Goal: Information Seeking & Learning: Learn about a topic

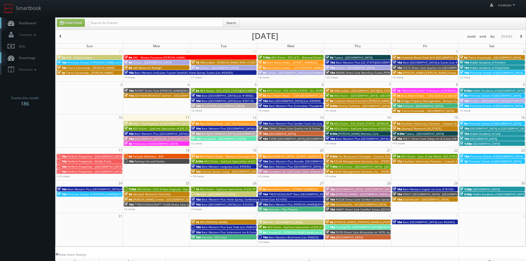
click at [487, 100] on span "Cirillas - [GEOGRAPHIC_DATA] EXTERIORS ONLY" at bounding box center [501, 101] width 62 height 4
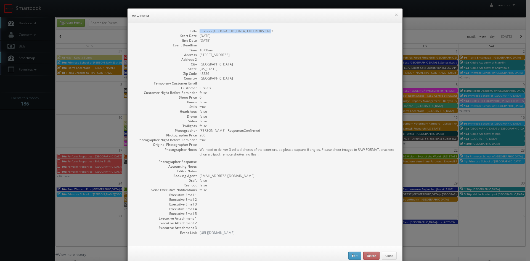
drag, startPoint x: 262, startPoint y: 29, endPoint x: 198, endPoint y: 29, distance: 63.8
click at [200, 29] on dd "Cirillas - [GEOGRAPHIC_DATA] EXTERIORS ONLY" at bounding box center [298, 31] width 197 height 5
copy dd "Cirillas - [GEOGRAPHIC_DATA] EXTERIORS ONLY"
click at [395, 14] on button "×" at bounding box center [396, 15] width 3 height 4
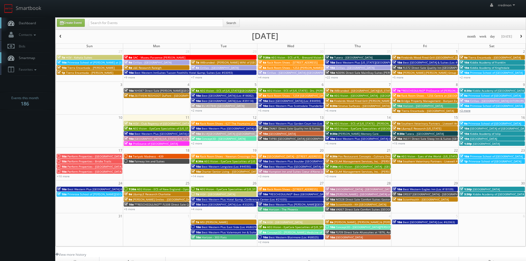
click at [468, 112] on link "+3 more" at bounding box center [465, 111] width 11 height 4
click at [268, 111] on link "+5 more" at bounding box center [263, 111] width 11 height 4
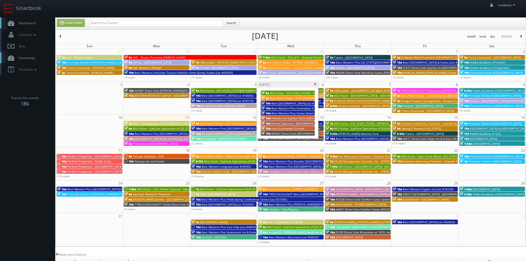
click at [295, 102] on span "Best [GEOGRAPHIC_DATA] (Loc #44494)" at bounding box center [298, 103] width 52 height 4
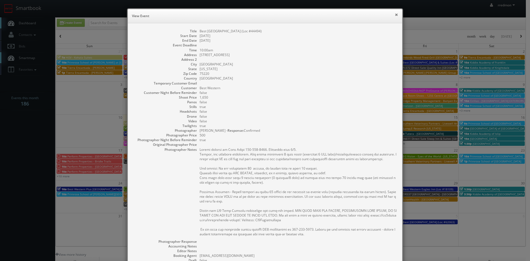
click at [395, 14] on button "×" at bounding box center [396, 15] width 3 height 4
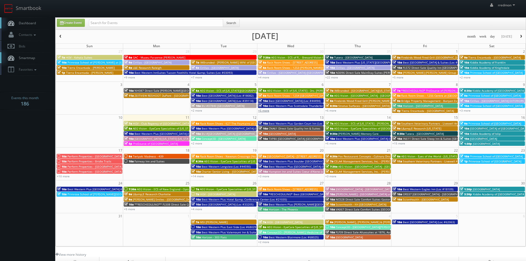
click at [264, 110] on link "+5 more" at bounding box center [263, 111] width 11 height 4
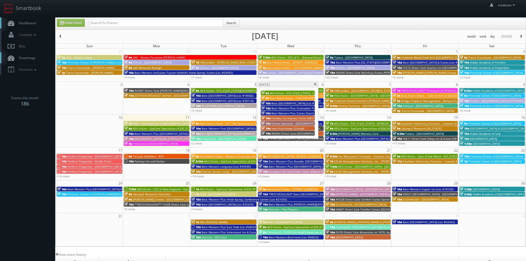
click at [298, 108] on span "Best Western Plus Scottsdale Thunderbird Suites (Loc #03156)" at bounding box center [313, 108] width 83 height 4
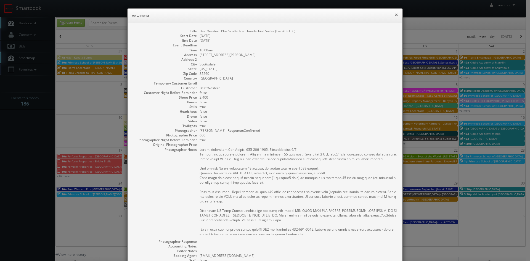
click at [395, 14] on button "×" at bounding box center [396, 15] width 3 height 4
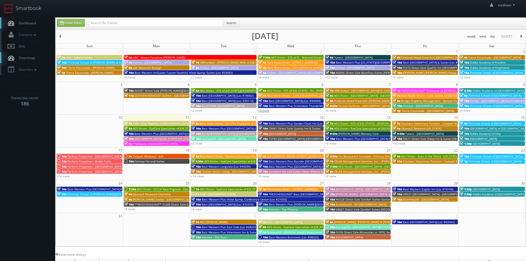
click at [268, 112] on link "+5 more" at bounding box center [263, 111] width 11 height 4
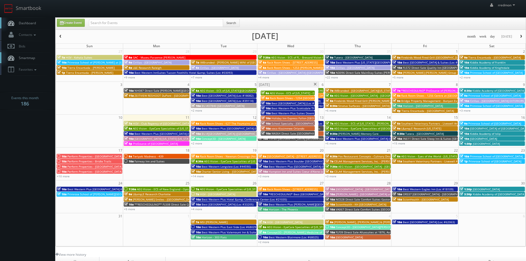
click at [298, 113] on span "Best Western Plus Suites Downtown (Loc #61037)" at bounding box center [305, 113] width 66 height 4
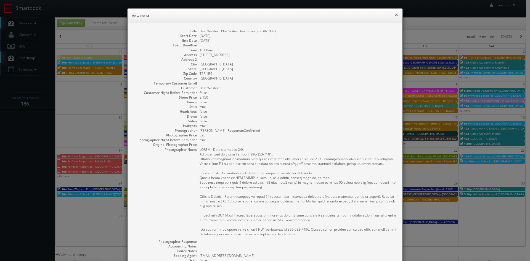
click at [395, 15] on button "×" at bounding box center [396, 15] width 3 height 4
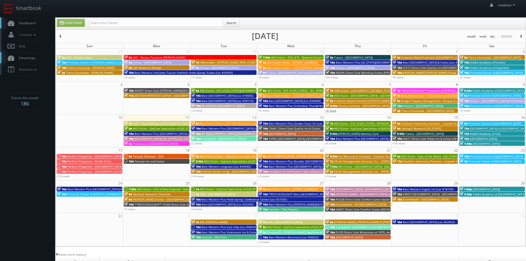
click at [334, 110] on link "+6 more" at bounding box center [330, 111] width 11 height 4
click at [159, 122] on span "HGV - Club Regency of [GEOGRAPHIC_DATA]" at bounding box center [161, 124] width 57 height 4
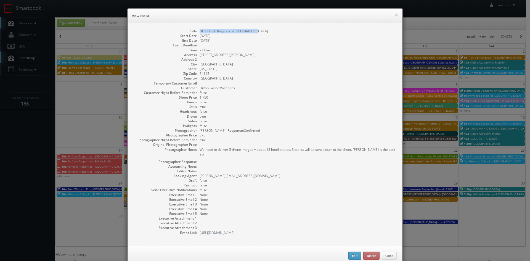
drag, startPoint x: 257, startPoint y: 31, endPoint x: 198, endPoint y: 32, distance: 59.1
click at [200, 32] on dd "HGV - Club Regency of [GEOGRAPHIC_DATA]" at bounding box center [298, 31] width 197 height 5
copy dd "HGV - Club Regency of [GEOGRAPHIC_DATA]"
click at [395, 16] on button "×" at bounding box center [396, 15] width 3 height 4
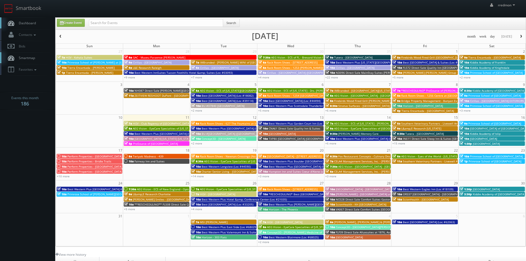
click at [169, 144] on div "5p ProSource of [GEOGRAPHIC_DATA]" at bounding box center [156, 143] width 65 height 4
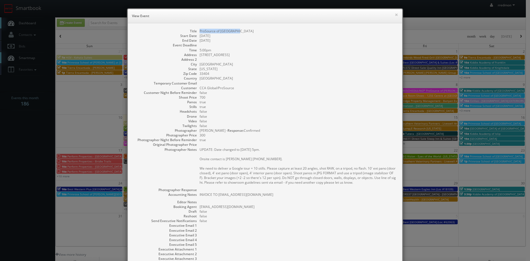
drag, startPoint x: 240, startPoint y: 31, endPoint x: 198, endPoint y: 32, distance: 42.5
click at [200, 32] on dd "ProSource of [GEOGRAPHIC_DATA]" at bounding box center [298, 31] width 197 height 5
copy dd "ProSource of [GEOGRAPHIC_DATA]"
click at [395, 15] on button "×" at bounding box center [396, 15] width 3 height 4
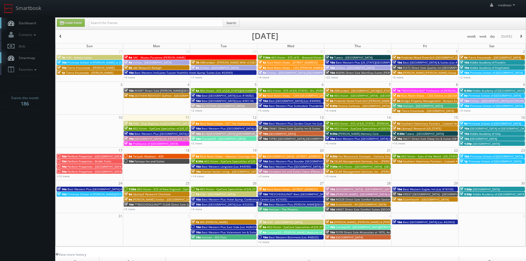
click at [228, 123] on span "Rack Room Shoes - 627 The Fountains at [GEOGRAPHIC_DATA] (No Rush)" at bounding box center [247, 124] width 95 height 4
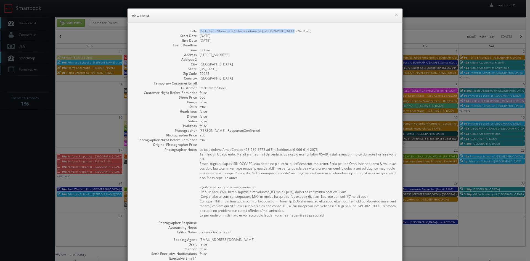
drag, startPoint x: 292, startPoint y: 31, endPoint x: 197, endPoint y: 33, distance: 94.8
click at [197, 33] on dl "Title Rack Room Shoes - 627 The Fountains at [GEOGRAPHIC_DATA] (No Rush) Start …" at bounding box center [264, 164] width 263 height 270
copy dd "Rack Room Shoes - 627 The Fountains at [GEOGRAPHIC_DATA] (No Rush)"
click at [395, 14] on button "×" at bounding box center [396, 15] width 3 height 4
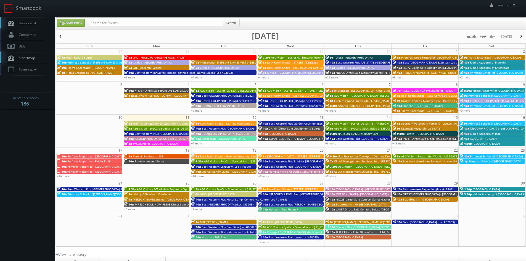
click at [199, 144] on link "+2 more" at bounding box center [196, 143] width 11 height 4
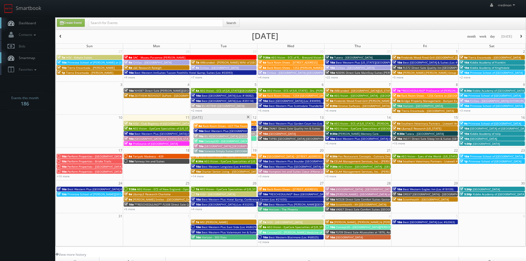
click at [249, 117] on span at bounding box center [248, 117] width 4 height 3
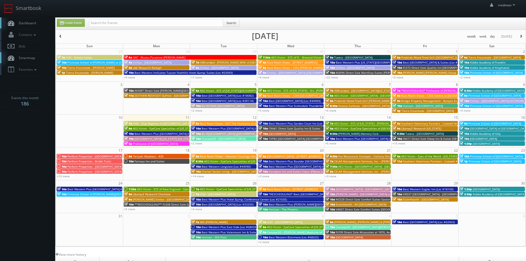
click at [292, 138] on span "TXP80 [GEOGRAPHIC_DATA] [GEOGRAPHIC_DATA]" at bounding box center [301, 139] width 64 height 4
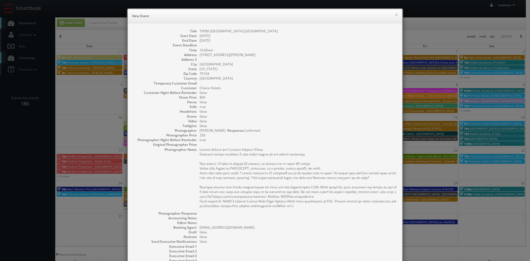
drag, startPoint x: 276, startPoint y: 32, endPoint x: 197, endPoint y: 28, distance: 79.1
click at [197, 28] on div "Title TXP80 [GEOGRAPHIC_DATA] Start Date [DATE] End Date [DATE] Event Deadline …" at bounding box center [265, 160] width 275 height 275
copy dd "TXP80 [GEOGRAPHIC_DATA] [GEOGRAPHIC_DATA]"
click at [395, 14] on button "×" at bounding box center [396, 15] width 3 height 4
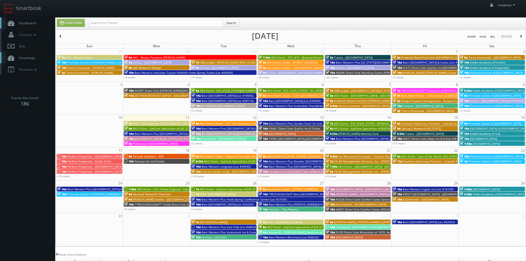
click at [344, 123] on span "AEG Vision - ECS of [US_STATE] - [PERSON_NAME] EyeCare - [GEOGRAPHIC_DATA] ([GE…" at bounding box center [401, 124] width 135 height 4
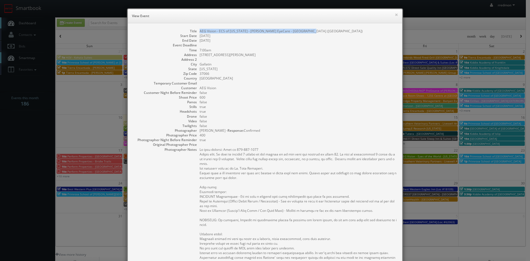
drag, startPoint x: 308, startPoint y: 30, endPoint x: 196, endPoint y: 32, distance: 111.6
click at [196, 32] on dl "Title AEG Vision - ECS of [US_STATE] - [PERSON_NAME] EyeCare - [GEOGRAPHIC_DATA…" at bounding box center [264, 198] width 263 height 338
copy dd "AEG Vision - ECS of [US_STATE] - [PERSON_NAME] EyeCare - [GEOGRAPHIC_DATA] ([GE…"
click at [395, 15] on button "×" at bounding box center [396, 15] width 3 height 4
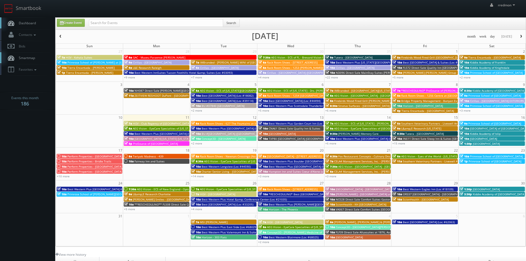
click at [384, 127] on span "AEG Vision - EyeCare Specialties of [GEOGRAPHIC_DATA] - Medfield Eye Associates" at bounding box center [388, 128] width 109 height 4
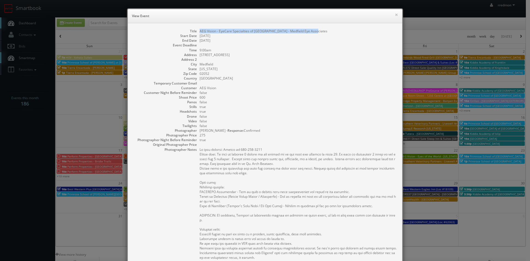
drag, startPoint x: 315, startPoint y: 32, endPoint x: 198, endPoint y: 30, distance: 117.1
click at [200, 30] on dd "AEG Vision - EyeCare Specialties of [GEOGRAPHIC_DATA] - Medfield Eye Associates" at bounding box center [298, 31] width 197 height 5
copy dd "AEG Vision - EyeCare Specialties of [GEOGRAPHIC_DATA] - Medfield Eye Associates"
click at [395, 16] on button "×" at bounding box center [396, 15] width 3 height 4
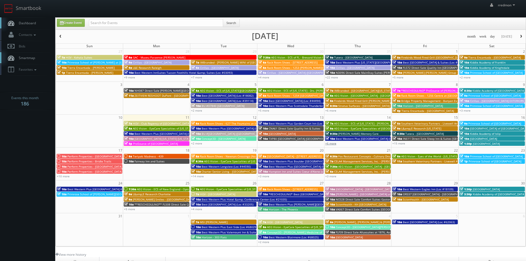
click at [331, 143] on link "+6 more" at bounding box center [330, 143] width 11 height 4
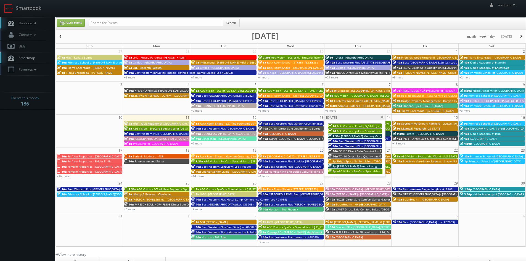
click at [357, 155] on span "TX416 Direct Sale Quality Inn [GEOGRAPHIC_DATA]" at bounding box center [372, 156] width 67 height 4
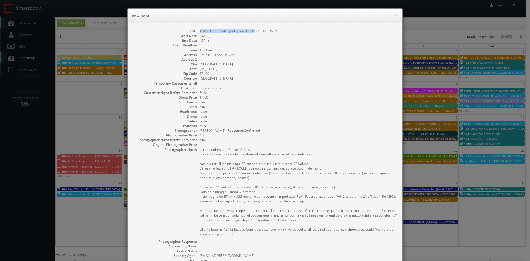
drag, startPoint x: 256, startPoint y: 31, endPoint x: 197, endPoint y: 31, distance: 58.3
click at [200, 31] on dd "TX416 Direct Sale Quality Inn [GEOGRAPHIC_DATA]" at bounding box center [298, 31] width 197 height 5
copy dd "TX416 Direct Sale Quality Inn [GEOGRAPHIC_DATA]"
click at [395, 15] on button "×" at bounding box center [396, 15] width 3 height 4
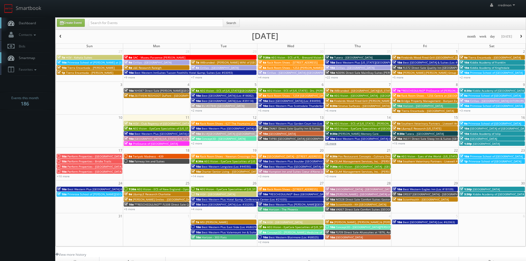
click at [333, 143] on link "+6 more" at bounding box center [330, 143] width 11 height 4
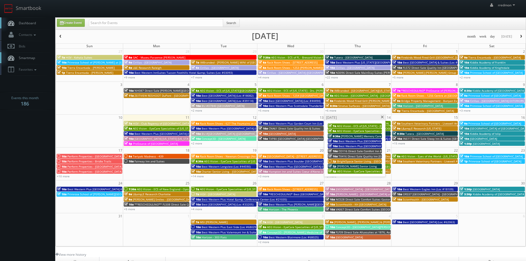
click at [346, 160] on span "BrightSpace Senior Living - [GEOGRAPHIC_DATA]" at bounding box center [369, 161] width 64 height 4
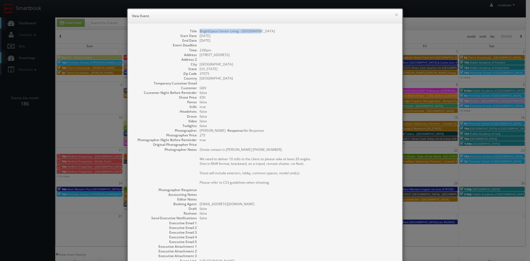
drag, startPoint x: 260, startPoint y: 31, endPoint x: 198, endPoint y: 32, distance: 61.9
click at [200, 32] on dd "BrightSpace Senior Living - [GEOGRAPHIC_DATA]" at bounding box center [298, 31] width 197 height 5
copy dd "BrightSpace Senior Living - [GEOGRAPHIC_DATA]"
click at [395, 14] on button "×" at bounding box center [396, 15] width 3 height 4
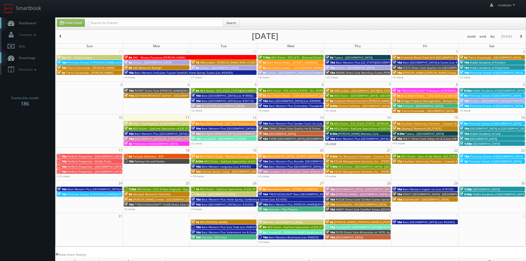
click at [332, 144] on link "+6 more" at bounding box center [330, 143] width 11 height 4
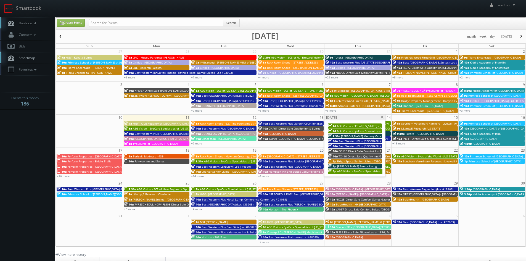
click at [383, 117] on span at bounding box center [383, 117] width 4 height 3
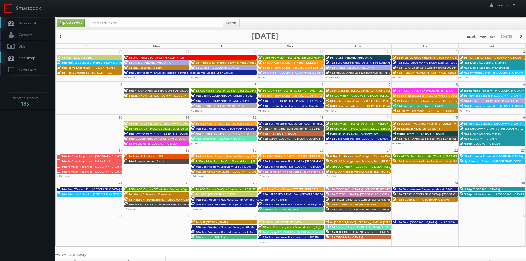
click at [403, 144] on link "+15 more" at bounding box center [398, 143] width 13 height 4
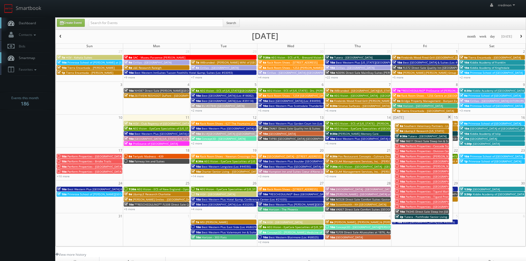
click at [411, 140] on span "IN611 Direct Sale Sleep Inn & Suites [GEOGRAPHIC_DATA]" at bounding box center [444, 141] width 77 height 4
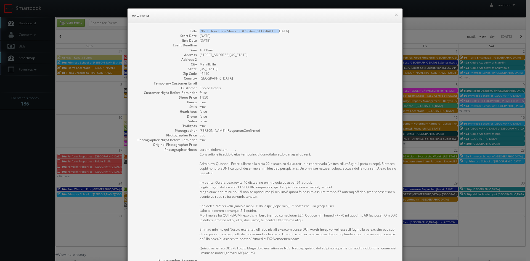
drag, startPoint x: 276, startPoint y: 31, endPoint x: 197, endPoint y: 32, distance: 79.0
click at [200, 32] on dd "IN611 Direct Sale Sleep Inn & Suites [GEOGRAPHIC_DATA]" at bounding box center [298, 31] width 197 height 5
copy dd "IN611 Direct Sale Sleep Inn & Suites [GEOGRAPHIC_DATA]"
click at [395, 15] on button "×" at bounding box center [396, 15] width 3 height 4
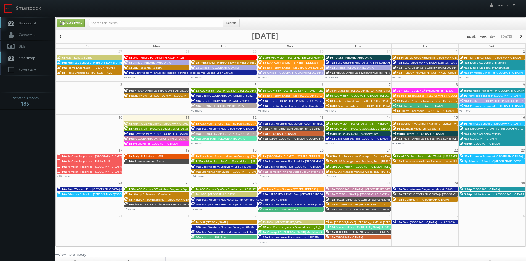
click at [403, 144] on link "+15 more" at bounding box center [398, 143] width 13 height 4
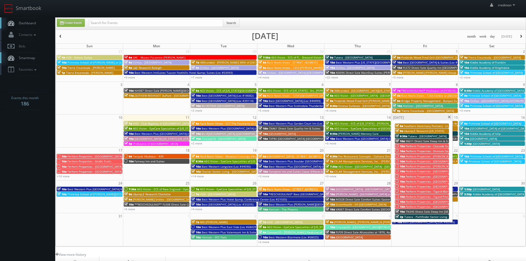
click at [409, 145] on span "Perform Properties - Cascade Summit" at bounding box center [431, 146] width 50 height 4
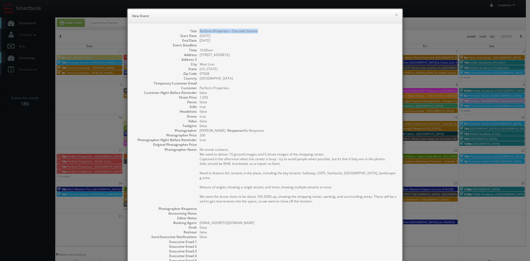
drag, startPoint x: 259, startPoint y: 30, endPoint x: 197, endPoint y: 31, distance: 61.0
click at [200, 31] on dd "Perform Properties - Cascade Summit" at bounding box center [298, 31] width 197 height 5
click at [395, 14] on button "×" at bounding box center [396, 15] width 3 height 4
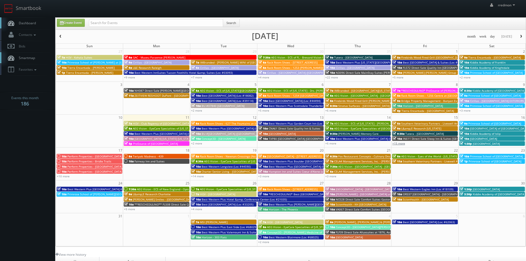
click at [400, 144] on link "+15 more" at bounding box center [398, 143] width 13 height 4
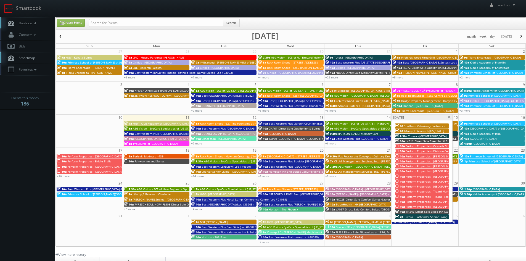
click at [430, 150] on span "Perform Properties - Division Center" at bounding box center [430, 151] width 48 height 4
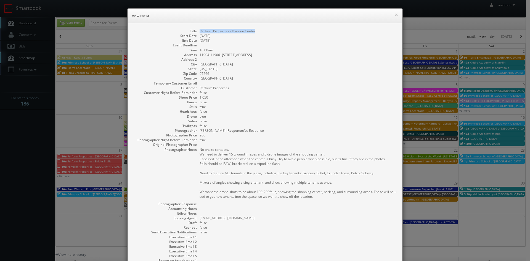
drag, startPoint x: 261, startPoint y: 30, endPoint x: 197, endPoint y: 32, distance: 64.1
click at [197, 32] on dl "Title Perform Properties - Division Center Start Date [DATE] End Date [DATE] Ev…" at bounding box center [264, 153] width 263 height 249
click at [395, 15] on button "×" at bounding box center [396, 15] width 3 height 4
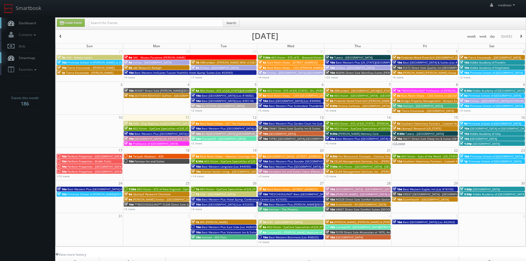
click at [399, 144] on link "+15 more" at bounding box center [398, 143] width 13 height 4
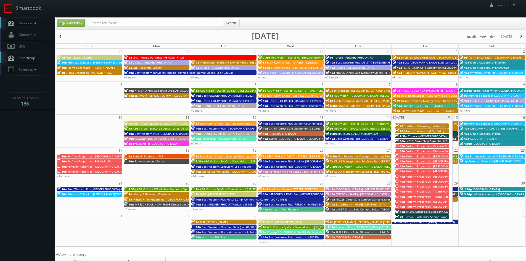
click at [433, 155] on span "Perform Properties - [PERSON_NAME][GEOGRAPHIC_DATA]" at bounding box center [444, 156] width 77 height 4
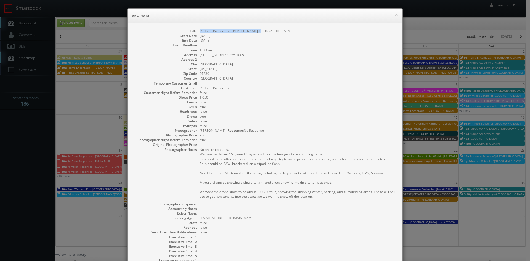
drag, startPoint x: 255, startPoint y: 30, endPoint x: 197, endPoint y: 30, distance: 57.2
click at [200, 30] on dd "Perform Properties - [PERSON_NAME][GEOGRAPHIC_DATA]" at bounding box center [298, 31] width 197 height 5
click at [395, 17] on button "×" at bounding box center [396, 15] width 3 height 4
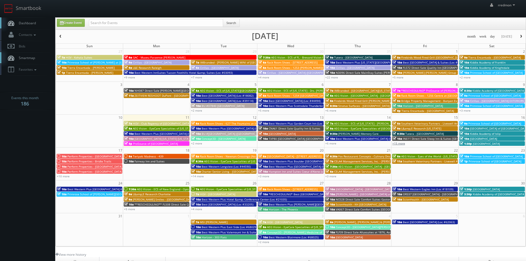
click at [401, 143] on link "+15 more" at bounding box center [398, 143] width 13 height 4
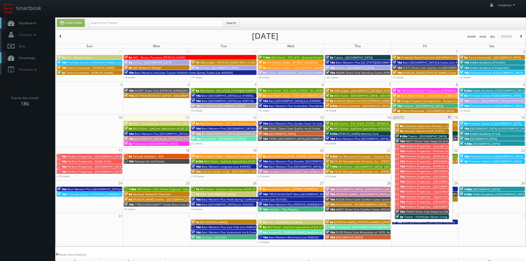
click at [432, 161] on span "Perform Properties - [GEOGRAPHIC_DATA]" at bounding box center [433, 161] width 55 height 4
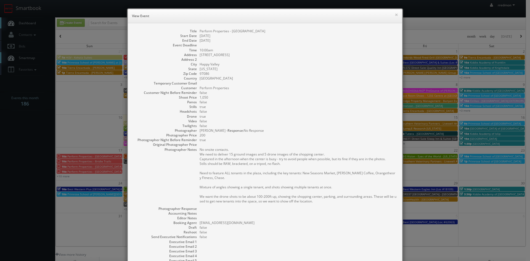
drag, startPoint x: 272, startPoint y: 32, endPoint x: 197, endPoint y: 31, distance: 74.3
click at [200, 31] on dd "Perform Properties - [GEOGRAPHIC_DATA]" at bounding box center [298, 31] width 197 height 5
click at [395, 16] on button "×" at bounding box center [396, 15] width 3 height 4
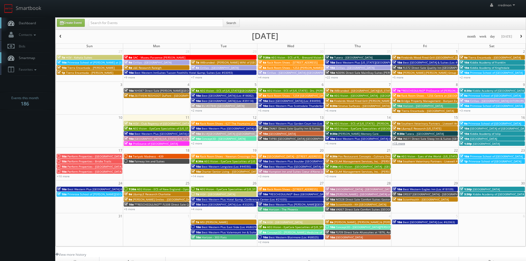
click at [401, 144] on link "+15 more" at bounding box center [398, 143] width 13 height 4
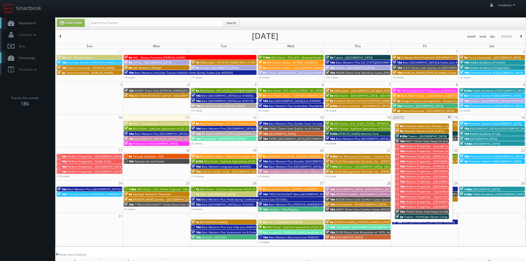
click at [427, 166] on span "Perform Properties - [PERSON_NAME][GEOGRAPHIC_DATA]" at bounding box center [444, 166] width 77 height 4
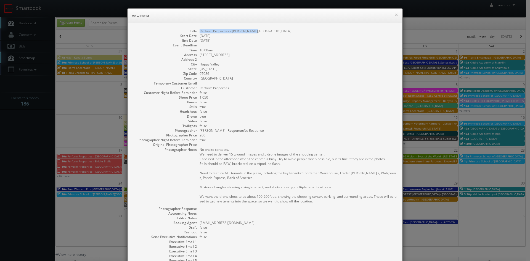
drag, startPoint x: 242, startPoint y: 32, endPoint x: 197, endPoint y: 32, distance: 45.0
click at [200, 32] on dd "Perform Properties - [PERSON_NAME][GEOGRAPHIC_DATA]" at bounding box center [298, 31] width 197 height 5
click at [395, 15] on button "×" at bounding box center [396, 15] width 3 height 4
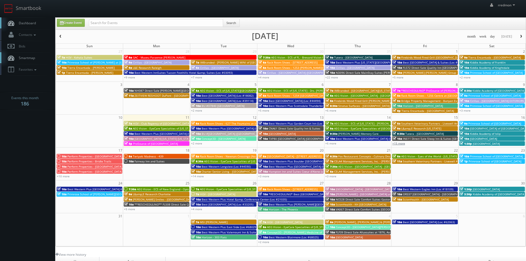
click at [403, 143] on link "+15 more" at bounding box center [398, 143] width 13 height 4
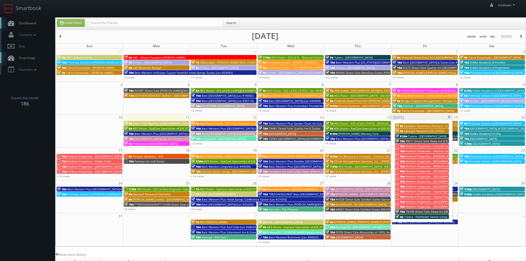
click at [426, 171] on span "Perform Properties - [GEOGRAPHIC_DATA]" at bounding box center [433, 171] width 55 height 4
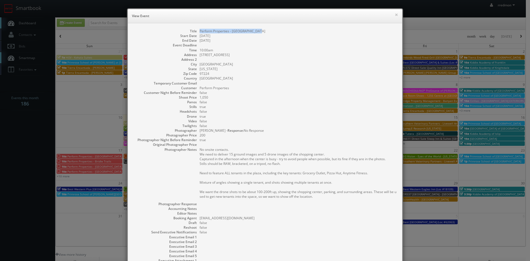
drag, startPoint x: 255, startPoint y: 33, endPoint x: 198, endPoint y: 30, distance: 57.5
click at [200, 30] on dd "Perform Properties - [GEOGRAPHIC_DATA]" at bounding box center [298, 31] width 197 height 5
click at [395, 15] on button "×" at bounding box center [396, 15] width 3 height 4
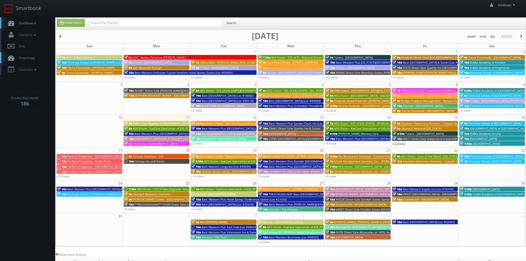
click at [399, 144] on link "+15 more" at bounding box center [398, 143] width 13 height 4
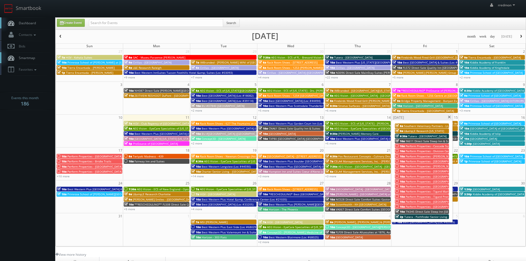
click at [430, 176] on span "Perform Properties - [GEOGRAPHIC_DATA]" at bounding box center [433, 177] width 55 height 4
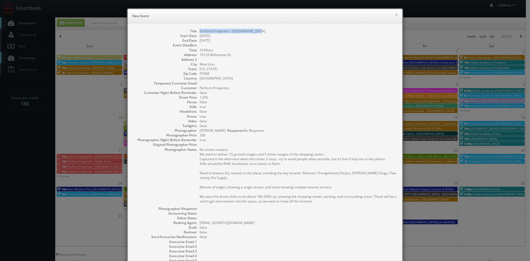
drag, startPoint x: 262, startPoint y: 30, endPoint x: 196, endPoint y: 32, distance: 66.3
click at [196, 32] on dl "Title Perform Properties - [GEOGRAPHIC_DATA] Start Date [DATE] End Date [DATE] …" at bounding box center [264, 155] width 263 height 253
click at [395, 15] on button "×" at bounding box center [396, 15] width 3 height 4
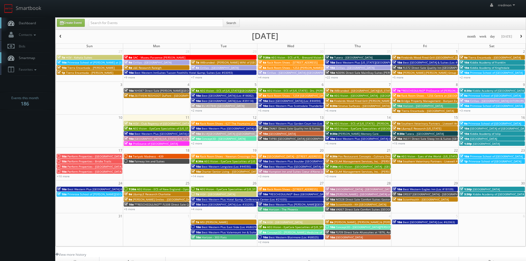
click at [405, 144] on div "+15 more" at bounding box center [425, 143] width 67 height 5
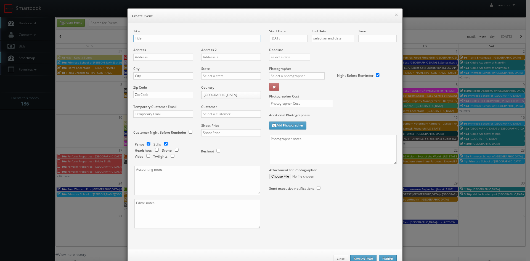
checkbox input "true"
type input "10:00am"
checkbox input "true"
click at [395, 15] on button "×" at bounding box center [396, 15] width 3 height 4
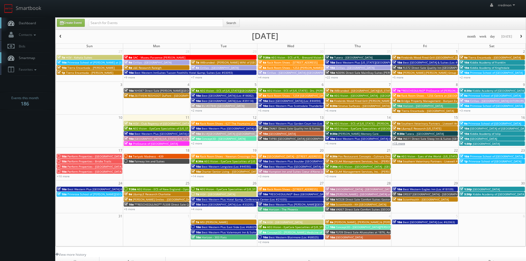
click at [401, 144] on link "+15 more" at bounding box center [398, 143] width 13 height 4
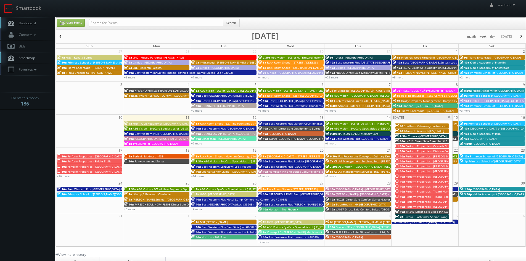
click at [430, 180] on span "Perform Properties - [GEOGRAPHIC_DATA]" at bounding box center [433, 182] width 55 height 4
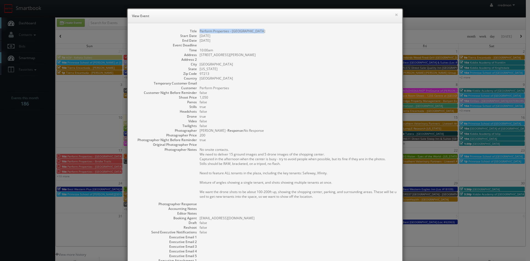
drag, startPoint x: 262, startPoint y: 31, endPoint x: 198, endPoint y: 30, distance: 64.6
click at [200, 30] on dd "Perform Properties - [GEOGRAPHIC_DATA]" at bounding box center [298, 31] width 197 height 5
click at [395, 15] on button "×" at bounding box center [396, 15] width 3 height 4
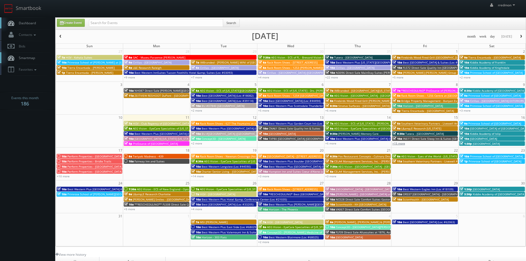
click at [401, 143] on link "+15 more" at bounding box center [398, 143] width 13 height 4
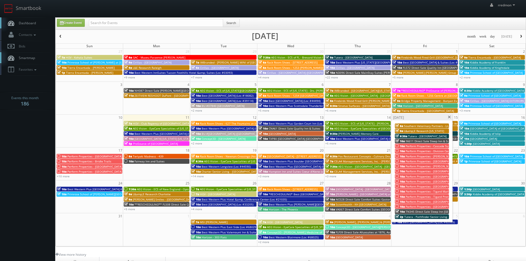
click at [428, 185] on span "Perform Properties - [GEOGRAPHIC_DATA]" at bounding box center [433, 186] width 55 height 4
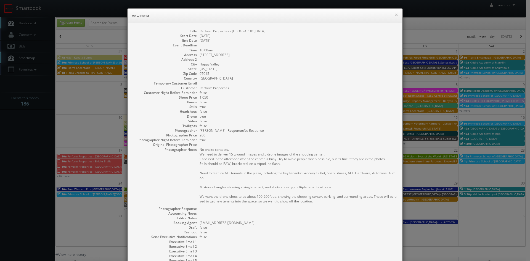
drag, startPoint x: 272, startPoint y: 33, endPoint x: 197, endPoint y: 33, distance: 74.6
click at [197, 33] on dl "Title Perform Properties - [GEOGRAPHIC_DATA] Start Date [DATE] End Date [DATE] …" at bounding box center [264, 155] width 263 height 253
click at [395, 15] on button "×" at bounding box center [396, 15] width 3 height 4
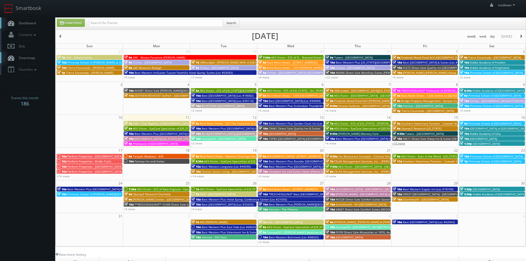
click at [403, 144] on link "+15 more" at bounding box center [398, 143] width 13 height 4
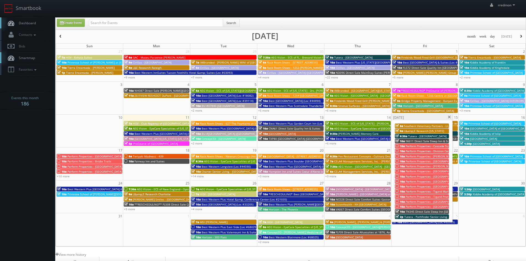
click at [439, 191] on span "Perform Properties - Tigard Marketplace" at bounding box center [433, 191] width 54 height 4
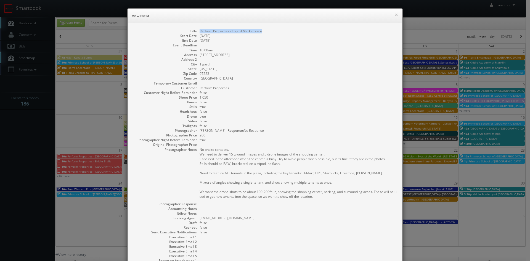
drag, startPoint x: 265, startPoint y: 31, endPoint x: 202, endPoint y: 31, distance: 63.3
click at [194, 33] on dl "Title Perform Properties - [GEOGRAPHIC_DATA] Start Date [DATE] End Date [DATE] …" at bounding box center [264, 153] width 263 height 249
click at [396, 15] on button "×" at bounding box center [396, 15] width 3 height 4
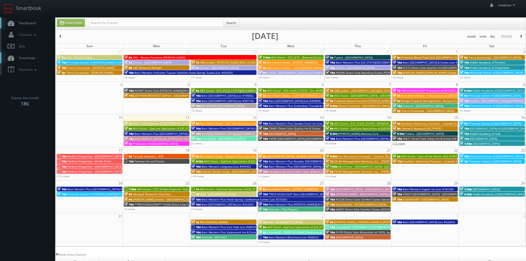
click at [400, 144] on link "+15 more" at bounding box center [398, 143] width 13 height 4
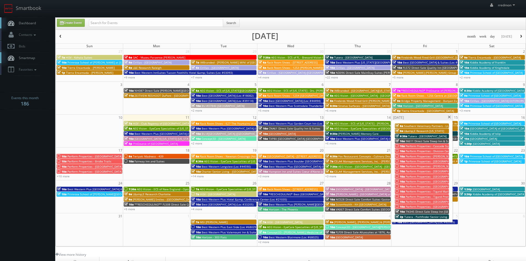
click at [430, 195] on span "Perform Properties - Tigard Promenade" at bounding box center [432, 197] width 52 height 4
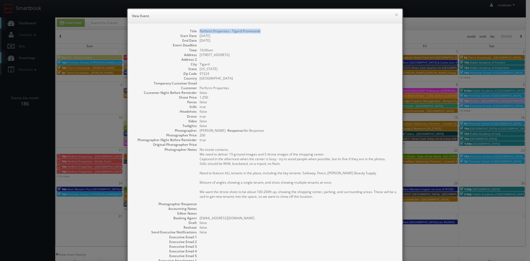
drag, startPoint x: 262, startPoint y: 31, endPoint x: 197, endPoint y: 30, distance: 64.4
click at [197, 30] on dl "Title Perform Properties - Tigard Promenade Start Date [DATE] End Date [DATE] E…" at bounding box center [264, 153] width 263 height 249
click at [395, 16] on button "×" at bounding box center [396, 15] width 3 height 4
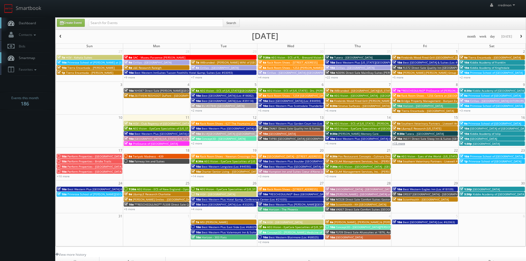
click at [400, 144] on link "+15 more" at bounding box center [398, 143] width 13 height 4
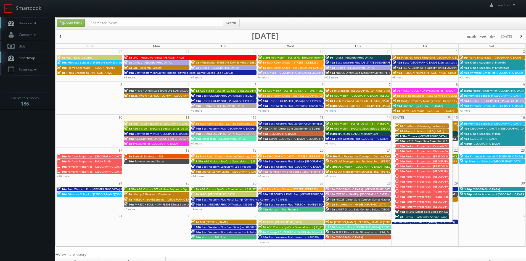
click at [431, 200] on span "Perform Properties - [GEOGRAPHIC_DATA]" at bounding box center [433, 202] width 55 height 4
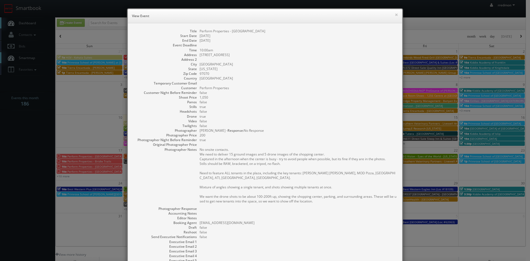
drag, startPoint x: 278, startPoint y: 31, endPoint x: 197, endPoint y: 30, distance: 80.9
click at [197, 30] on dl "Title Perform Properties - [GEOGRAPHIC_DATA] Start Date [DATE] End Date [DATE] …" at bounding box center [264, 155] width 263 height 253
click at [395, 16] on button "×" at bounding box center [396, 15] width 3 height 4
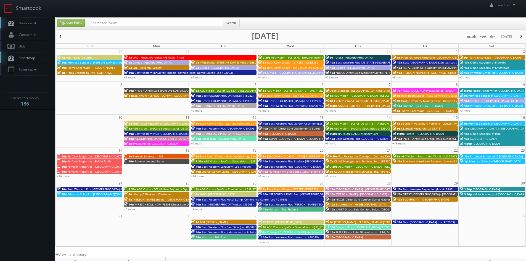
click at [404, 143] on link "+15 more" at bounding box center [398, 143] width 13 height 4
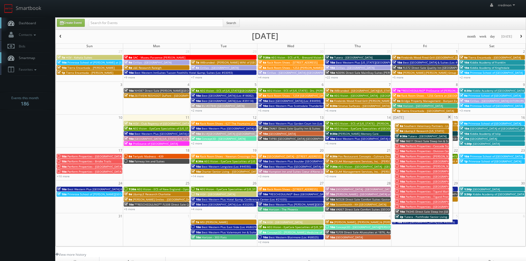
click at [440, 205] on span "Perform Properties - [GEOGRAPHIC_DATA]" at bounding box center [433, 207] width 55 height 4
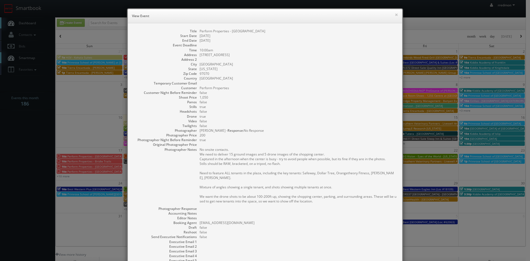
drag, startPoint x: 269, startPoint y: 32, endPoint x: 197, endPoint y: 30, distance: 71.8
click at [197, 30] on dl "Title Perform Properties - [GEOGRAPHIC_DATA] Start Date [DATE] End Date [DATE] …" at bounding box center [264, 155] width 263 height 253
click at [395, 15] on button "×" at bounding box center [396, 15] width 3 height 4
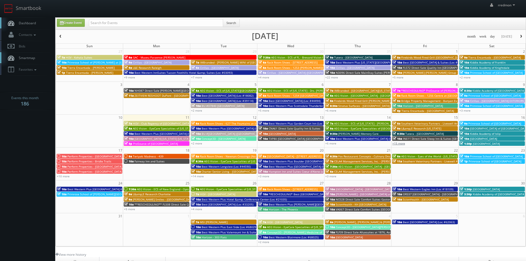
click at [401, 142] on link "+15 more" at bounding box center [398, 143] width 13 height 4
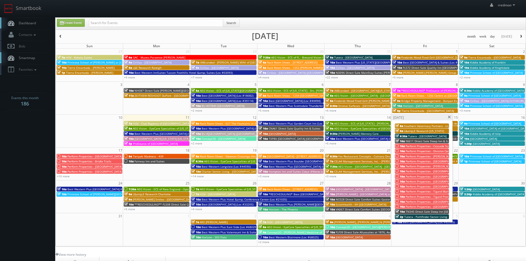
click at [432, 211] on span "TN345 Direct Sale Sleep Inn [GEOGRAPHIC_DATA] - [GEOGRAPHIC_DATA]" at bounding box center [453, 212] width 95 height 4
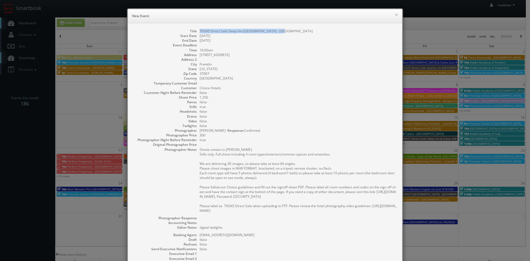
drag, startPoint x: 278, startPoint y: 33, endPoint x: 197, endPoint y: 32, distance: 80.7
click at [200, 32] on dd "TN345 Direct Sale Sleep Inn [GEOGRAPHIC_DATA] - [GEOGRAPHIC_DATA]" at bounding box center [298, 31] width 197 height 5
click at [395, 16] on button "×" at bounding box center [396, 15] width 3 height 4
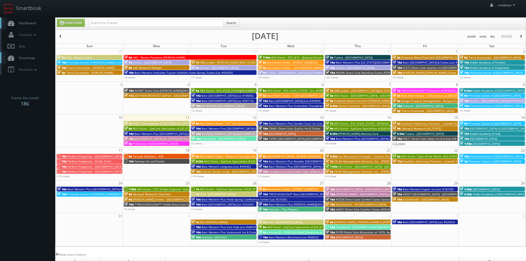
click at [403, 144] on link "+15 more" at bounding box center [398, 143] width 13 height 4
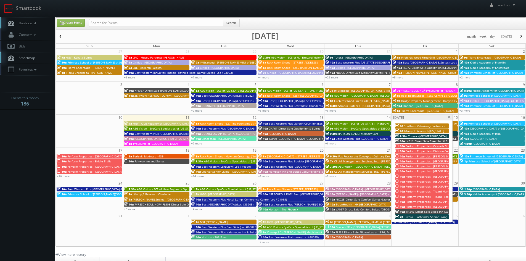
click at [450, 118] on span at bounding box center [450, 117] width 4 height 3
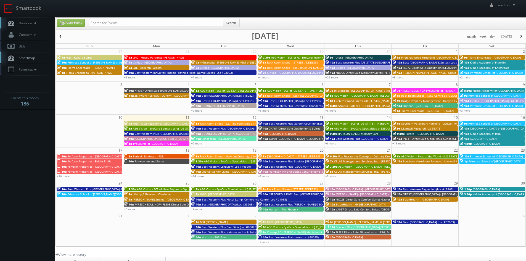
click at [103, 155] on span "Perform Properties - [GEOGRAPHIC_DATA]" at bounding box center [94, 156] width 55 height 4
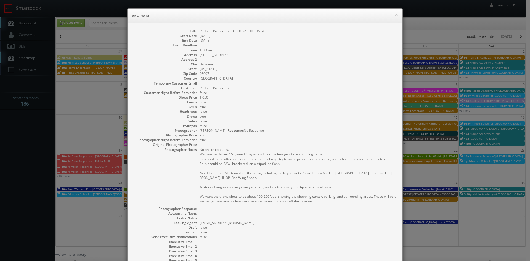
drag, startPoint x: 265, startPoint y: 32, endPoint x: 197, endPoint y: 32, distance: 68.5
click at [197, 32] on dl "Title Perform Properties - [GEOGRAPHIC_DATA] Start Date [DATE] End Date [DATE] …" at bounding box center [264, 155] width 263 height 253
click at [395, 15] on button "×" at bounding box center [396, 15] width 3 height 4
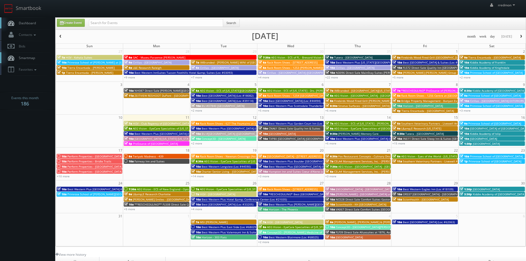
click at [94, 162] on span "Perform Properties - Bridle Trails" at bounding box center [89, 161] width 44 height 4
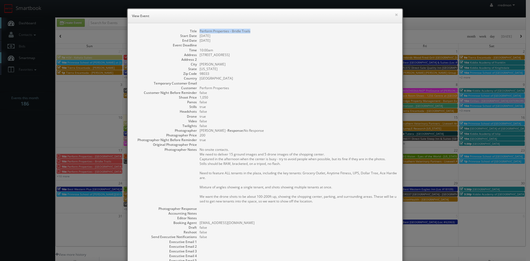
drag, startPoint x: 256, startPoint y: 32, endPoint x: 197, endPoint y: 31, distance: 59.4
click at [197, 31] on dl "Title Perform Properties - Bridle Trails Start Date [DATE] End Date [DATE] Even…" at bounding box center [264, 155] width 263 height 253
click at [395, 14] on button "×" at bounding box center [396, 15] width 3 height 4
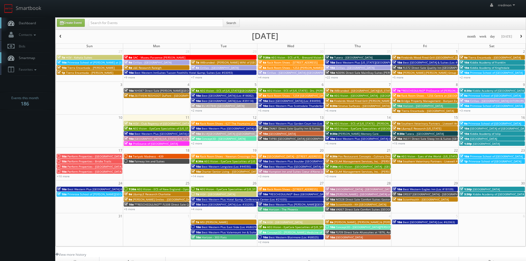
click at [112, 165] on span "Perform Properties - [GEOGRAPHIC_DATA]" at bounding box center [94, 167] width 55 height 4
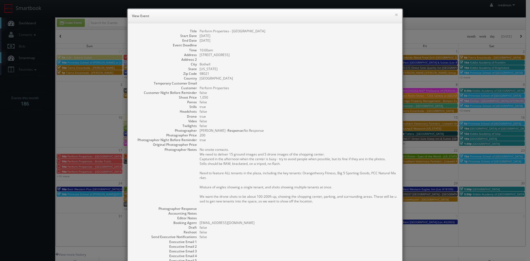
drag, startPoint x: 281, startPoint y: 31, endPoint x: 198, endPoint y: 31, distance: 83.4
click at [200, 31] on dd "Perform Properties - [GEOGRAPHIC_DATA]" at bounding box center [298, 31] width 197 height 5
click at [395, 15] on button "×" at bounding box center [396, 15] width 3 height 4
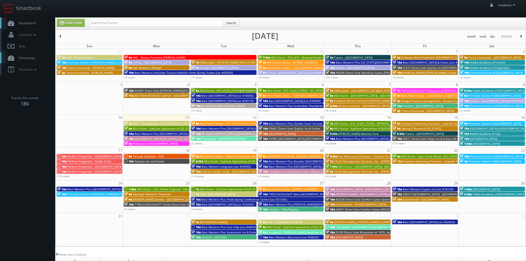
click at [109, 170] on span "Perform Properties - [GEOGRAPHIC_DATA]" at bounding box center [94, 172] width 55 height 4
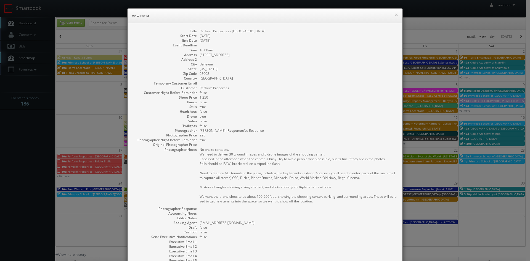
drag, startPoint x: 281, startPoint y: 32, endPoint x: 198, endPoint y: 31, distance: 83.4
click at [200, 31] on dd "Perform Properties - [GEOGRAPHIC_DATA]" at bounding box center [298, 31] width 197 height 5
click at [395, 15] on button "×" at bounding box center [396, 15] width 3 height 4
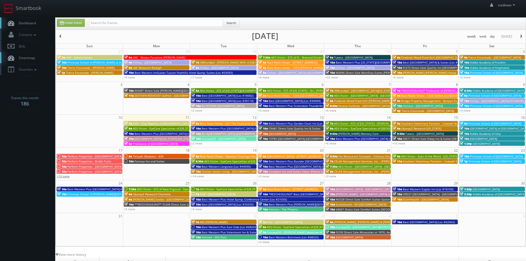
click at [63, 177] on link "+10 more" at bounding box center [63, 176] width 13 height 4
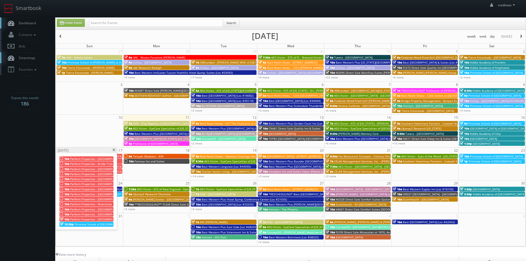
click at [97, 178] on span "Perform Properties - [GEOGRAPHIC_DATA]" at bounding box center [97, 179] width 55 height 4
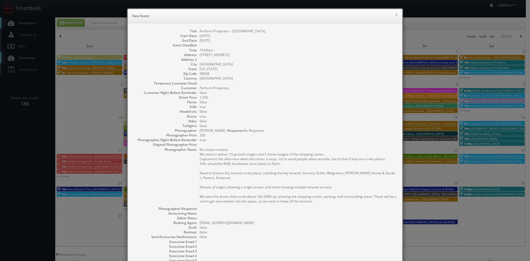
drag, startPoint x: 270, startPoint y: 32, endPoint x: 198, endPoint y: 31, distance: 71.8
click at [200, 31] on dd "Perform Properties - [GEOGRAPHIC_DATA]" at bounding box center [298, 31] width 197 height 5
click at [395, 16] on button "×" at bounding box center [396, 15] width 3 height 4
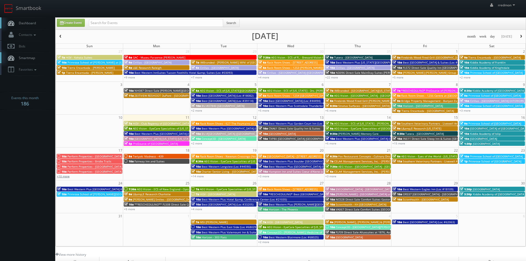
click at [66, 176] on link "+10 more" at bounding box center [63, 176] width 13 height 4
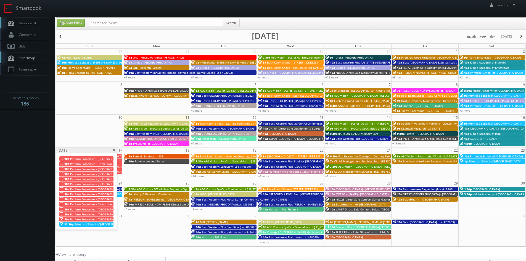
click at [97, 184] on span "Perform Properties - [GEOGRAPHIC_DATA]" at bounding box center [97, 184] width 55 height 4
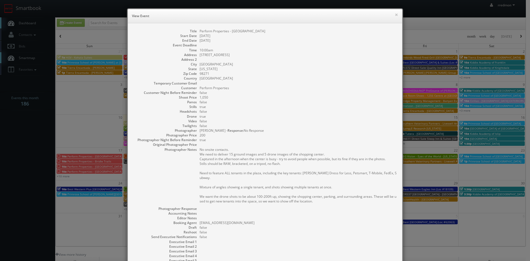
drag, startPoint x: 276, startPoint y: 30, endPoint x: 198, endPoint y: 31, distance: 78.4
click at [200, 31] on dd "Perform Properties - [GEOGRAPHIC_DATA]" at bounding box center [298, 31] width 197 height 5
click at [395, 15] on button "×" at bounding box center [396, 15] width 3 height 4
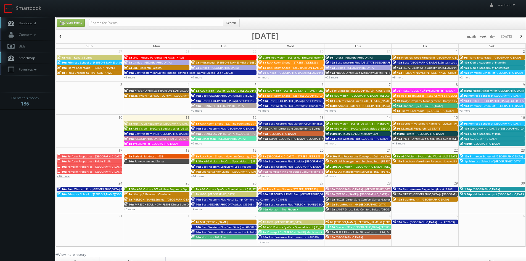
click at [66, 176] on link "+10 more" at bounding box center [63, 176] width 13 height 4
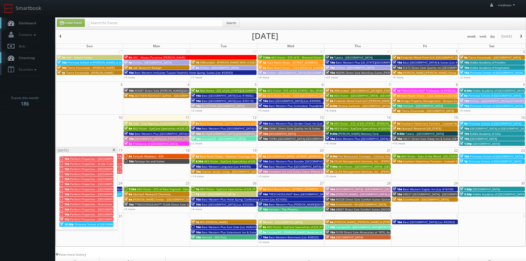
click at [88, 188] on span "Perform Properties - [GEOGRAPHIC_DATA]" at bounding box center [97, 189] width 55 height 4
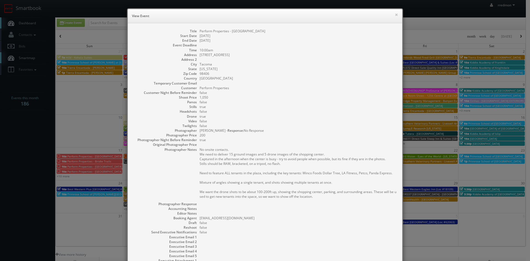
drag, startPoint x: 283, startPoint y: 32, endPoint x: 197, endPoint y: 32, distance: 85.3
click at [197, 32] on dl "Title Perform Properties - [GEOGRAPHIC_DATA] Start Date [DATE] End Date [DATE] …" at bounding box center [264, 153] width 263 height 249
click at [395, 15] on button "×" at bounding box center [396, 15] width 3 height 4
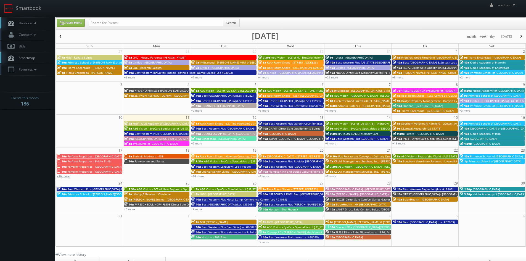
click at [69, 178] on link "+10 more" at bounding box center [63, 176] width 13 height 4
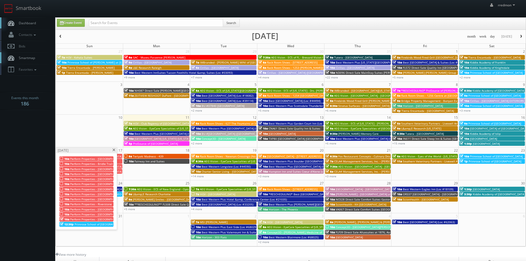
click at [102, 194] on span "Perform Properties - [GEOGRAPHIC_DATA]" at bounding box center [97, 194] width 55 height 4
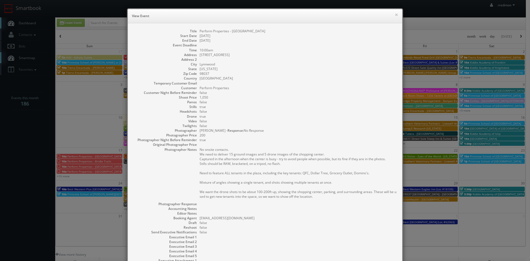
drag, startPoint x: 288, startPoint y: 33, endPoint x: 197, endPoint y: 33, distance: 90.6
click at [197, 33] on dl "Title Perform Properties - [GEOGRAPHIC_DATA] Start Date [DATE] End Date [DATE] …" at bounding box center [264, 153] width 263 height 249
click at [395, 16] on button "×" at bounding box center [396, 15] width 3 height 4
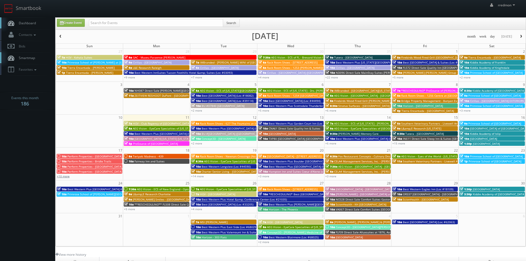
click at [65, 177] on link "+10 more" at bounding box center [63, 176] width 13 height 4
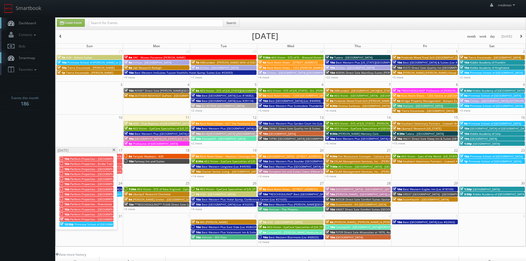
click at [99, 199] on span "Perform Properties - [GEOGRAPHIC_DATA]" at bounding box center [97, 199] width 55 height 4
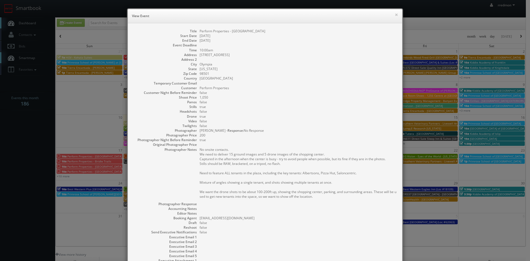
drag, startPoint x: 268, startPoint y: 30, endPoint x: 198, endPoint y: 30, distance: 70.2
click at [200, 30] on dd "Perform Properties - [GEOGRAPHIC_DATA]" at bounding box center [298, 31] width 197 height 5
click at [395, 15] on button "×" at bounding box center [396, 15] width 3 height 4
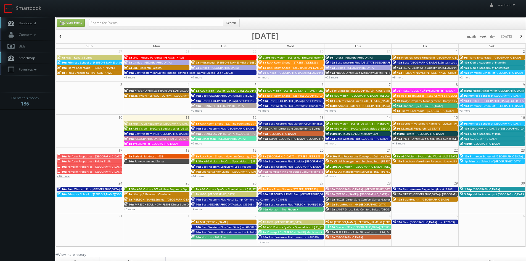
click at [64, 175] on link "+10 more" at bounding box center [63, 176] width 13 height 4
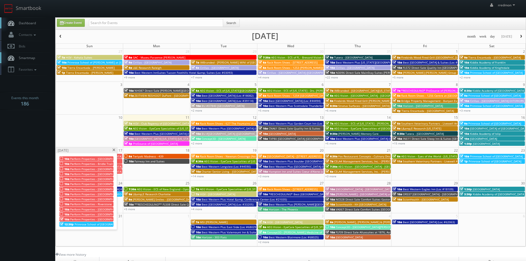
click at [90, 203] on span "Perform Properties - Riverstone Marketplace" at bounding box center [99, 204] width 59 height 4
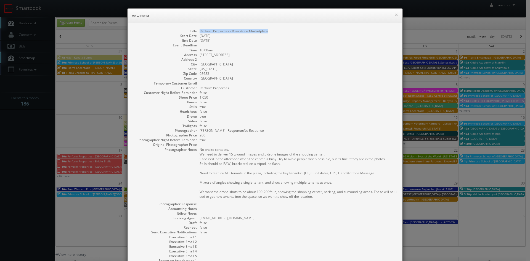
drag, startPoint x: 274, startPoint y: 32, endPoint x: 197, endPoint y: 32, distance: 77.3
click at [197, 32] on dl "Title Perform Properties - Riverstone Marketplace Start Date [DATE] End Date [D…" at bounding box center [264, 153] width 263 height 249
click at [395, 16] on button "×" at bounding box center [396, 15] width 3 height 4
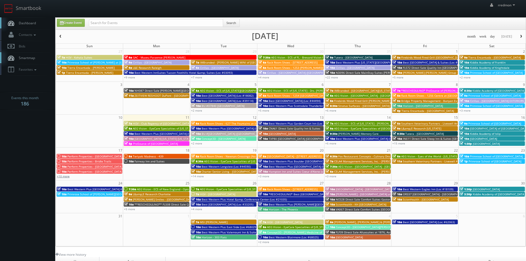
click at [67, 176] on link "+10 more" at bounding box center [63, 176] width 13 height 4
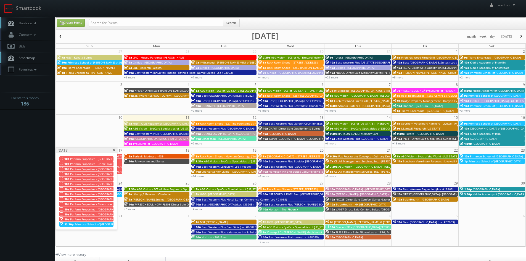
click at [107, 208] on span "Perform Properties - [GEOGRAPHIC_DATA]" at bounding box center [97, 209] width 55 height 4
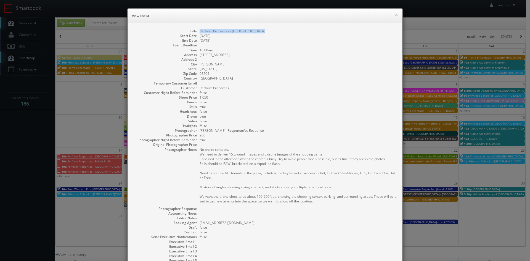
drag, startPoint x: 260, startPoint y: 31, endPoint x: 197, endPoint y: 32, distance: 62.7
click at [200, 32] on dd "Perform Properties - [GEOGRAPHIC_DATA]" at bounding box center [298, 31] width 197 height 5
click at [395, 15] on button "×" at bounding box center [396, 15] width 3 height 4
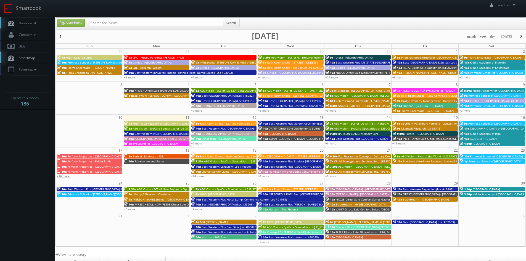
click at [66, 176] on link "+10 more" at bounding box center [63, 176] width 13 height 4
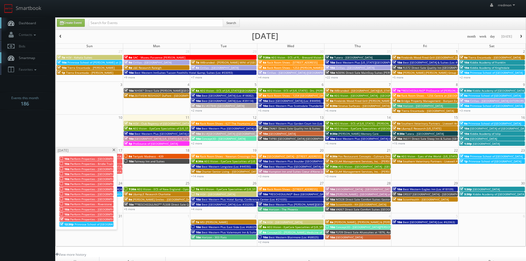
click at [105, 214] on span "Perform Properties - [GEOGRAPHIC_DATA]" at bounding box center [97, 214] width 55 height 4
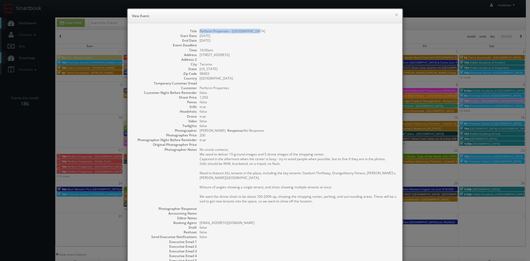
drag, startPoint x: 259, startPoint y: 32, endPoint x: 198, endPoint y: 31, distance: 61.3
click at [200, 31] on dd "Perform Properties - [GEOGRAPHIC_DATA]" at bounding box center [298, 31] width 197 height 5
click at [395, 15] on button "×" at bounding box center [396, 15] width 3 height 4
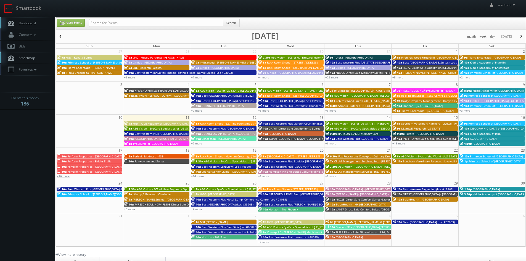
click at [65, 177] on link "+10 more" at bounding box center [63, 176] width 13 height 4
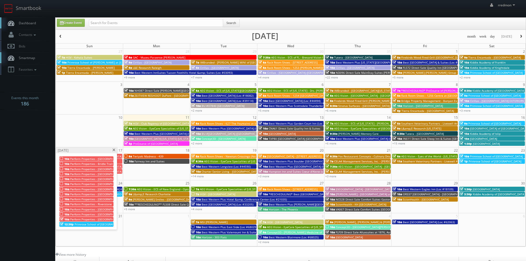
click at [103, 218] on span "Perform Properties - [GEOGRAPHIC_DATA]" at bounding box center [97, 219] width 55 height 4
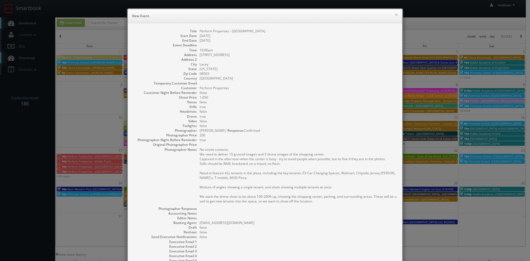
drag, startPoint x: 262, startPoint y: 32, endPoint x: 198, endPoint y: 32, distance: 64.1
click at [200, 32] on dd "Perform Properties - [GEOGRAPHIC_DATA]" at bounding box center [298, 31] width 197 height 5
click at [395, 15] on button "×" at bounding box center [396, 15] width 3 height 4
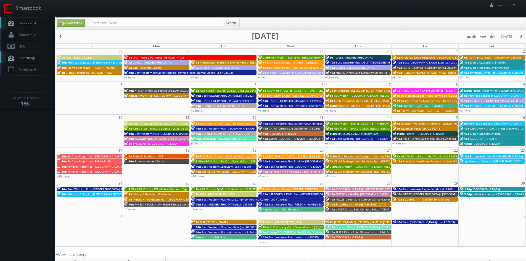
click at [65, 177] on link "+10 more" at bounding box center [63, 176] width 13 height 4
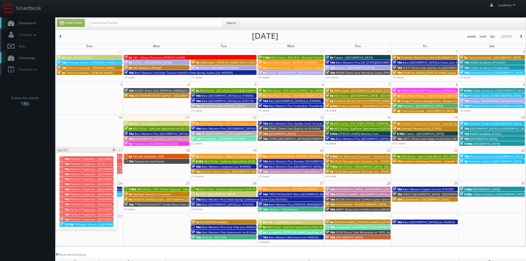
click at [114, 151] on span at bounding box center [114, 150] width 4 height 3
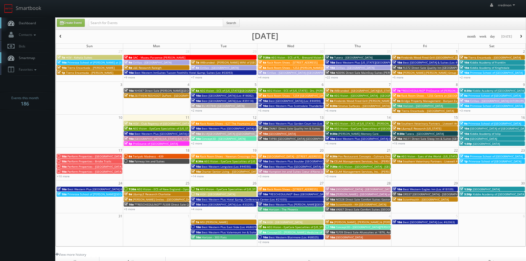
click at [153, 156] on span "Teriyaki Madness - 439" at bounding box center [148, 156] width 31 height 4
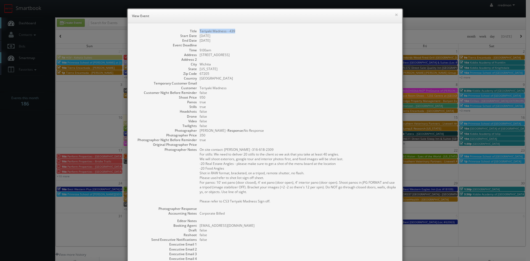
drag, startPoint x: 238, startPoint y: 32, endPoint x: 198, endPoint y: 33, distance: 40.1
click at [200, 33] on dd "Teriyaki Madness - 439" at bounding box center [298, 31] width 197 height 5
click at [395, 14] on button "×" at bounding box center [396, 15] width 3 height 4
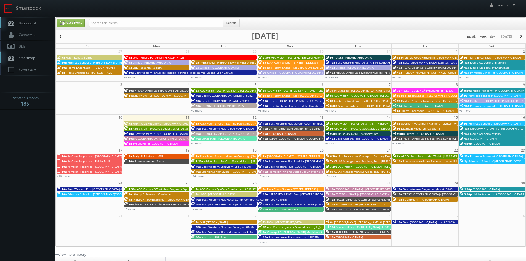
click at [161, 161] on span "Fairway Inn and Suites" at bounding box center [150, 161] width 30 height 4
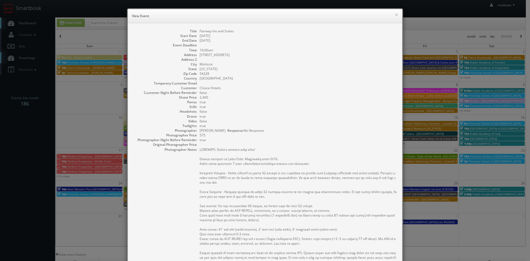
drag, startPoint x: 245, startPoint y: 33, endPoint x: 204, endPoint y: 32, distance: 41.5
click at [204, 32] on dl "Title [GEOGRAPHIC_DATA] and Suites Start Date [DATE] End Date [DATE] Event Dead…" at bounding box center [264, 187] width 263 height 317
click at [237, 42] on dd "[DATE]" at bounding box center [298, 40] width 197 height 5
drag, startPoint x: 236, startPoint y: 31, endPoint x: 198, endPoint y: 31, distance: 38.4
click at [200, 31] on dd "Fairway Inn and Suites" at bounding box center [298, 31] width 197 height 5
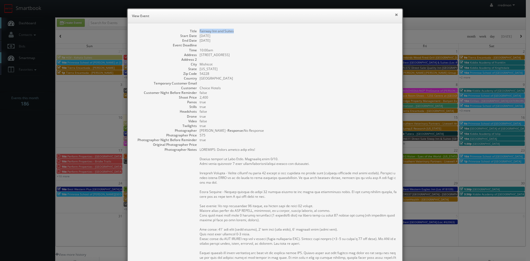
click at [395, 15] on button "×" at bounding box center [396, 15] width 3 height 4
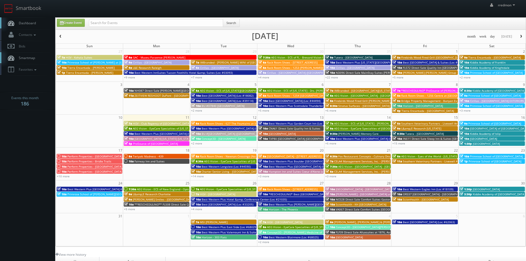
click at [215, 155] on span "Rack Room Shoes - Newnan Crossings (No Rush)" at bounding box center [232, 156] width 64 height 4
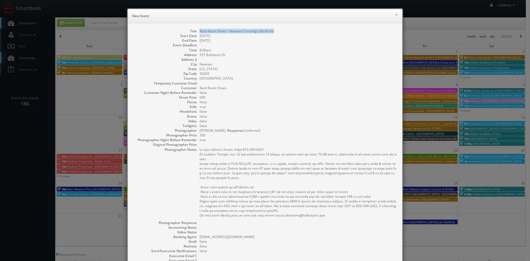
drag, startPoint x: 275, startPoint y: 30, endPoint x: 198, endPoint y: 30, distance: 77.1
click at [200, 30] on dd "Rack Room Shoes - Newnan Crossings (No Rush)" at bounding box center [298, 31] width 197 height 5
click at [395, 15] on button "×" at bounding box center [396, 15] width 3 height 4
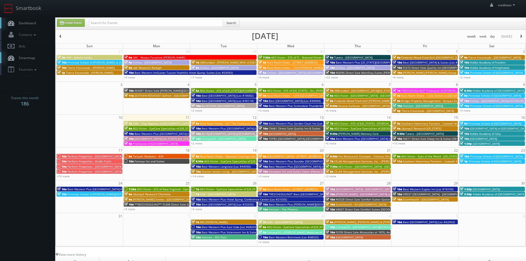
click at [238, 160] on span "AEG Vision - EyeCare Specialties of [US_STATE][PERSON_NAME] Eyecare Associates" at bounding box center [259, 161] width 110 height 4
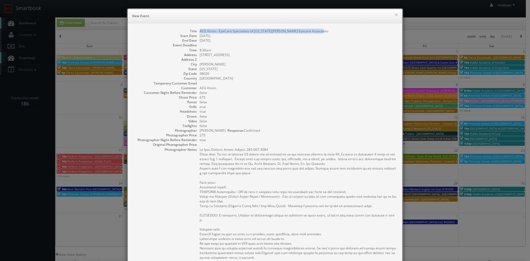
drag, startPoint x: 320, startPoint y: 31, endPoint x: 199, endPoint y: 32, distance: 121.5
click at [200, 32] on dd "AEG Vision - EyeCare Specialties of [US_STATE][PERSON_NAME] Eyecare Associates" at bounding box center [298, 31] width 197 height 5
click at [396, 15] on button "×" at bounding box center [396, 15] width 3 height 4
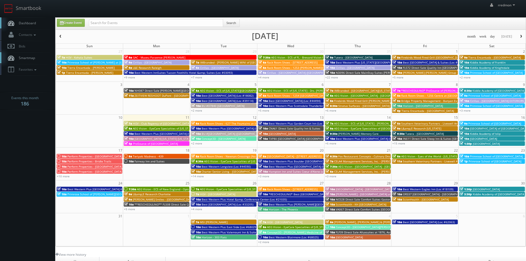
click at [226, 165] on span "Best Western Longview (Loc #44590)" at bounding box center [226, 167] width 49 height 4
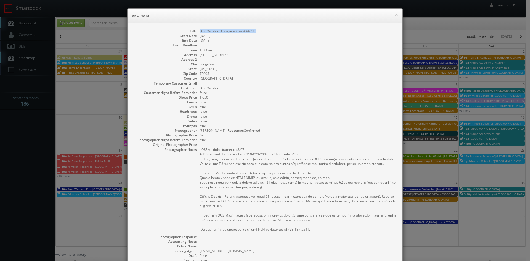
drag, startPoint x: 260, startPoint y: 31, endPoint x: 197, endPoint y: 31, distance: 63.2
click at [197, 31] on dl "Title Best Western Longview (Loc #44590) Start Date [DATE] End Date [DATE] Even…" at bounding box center [264, 169] width 263 height 281
click at [395, 15] on button "×" at bounding box center [396, 15] width 3 height 4
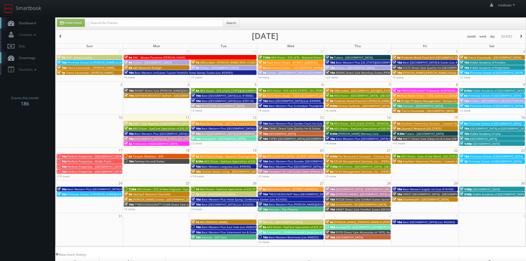
click at [229, 170] on span "Charter Senior Living - [GEOGRAPHIC_DATA]" at bounding box center [230, 172] width 57 height 4
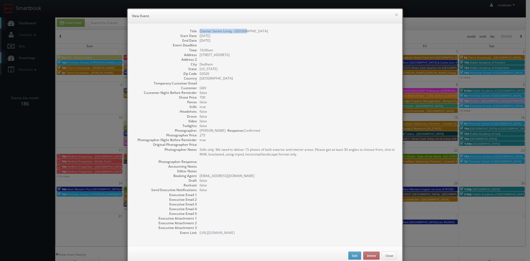
drag, startPoint x: 252, startPoint y: 31, endPoint x: 197, endPoint y: 32, distance: 55.0
click at [197, 32] on dl "Title Charter Senior Living - [GEOGRAPHIC_DATA] Start Date [DATE] End Date [DAT…" at bounding box center [264, 132] width 263 height 206
click at [395, 16] on button "×" at bounding box center [396, 15] width 3 height 4
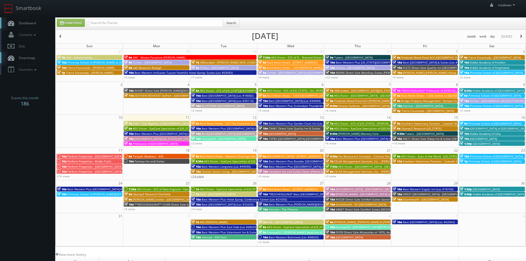
click at [199, 177] on link "+14 more" at bounding box center [197, 176] width 13 height 4
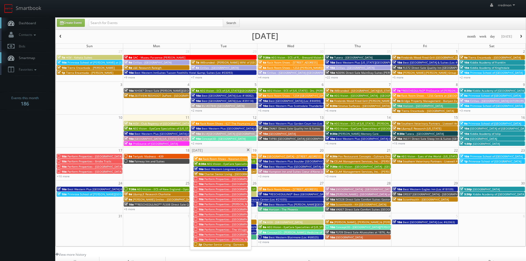
click at [214, 178] on span "Perform Properties - [GEOGRAPHIC_DATA]" at bounding box center [231, 179] width 55 height 4
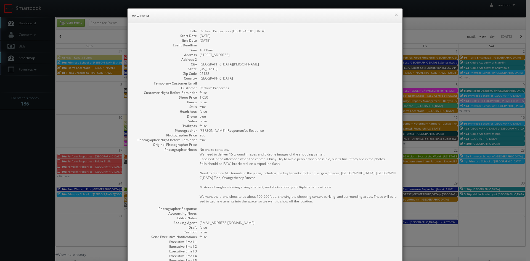
drag, startPoint x: 272, startPoint y: 32, endPoint x: 198, endPoint y: 31, distance: 73.8
click at [200, 31] on dd "Perform Properties - [GEOGRAPHIC_DATA]" at bounding box center [298, 31] width 197 height 5
click at [395, 15] on button "×" at bounding box center [396, 15] width 3 height 4
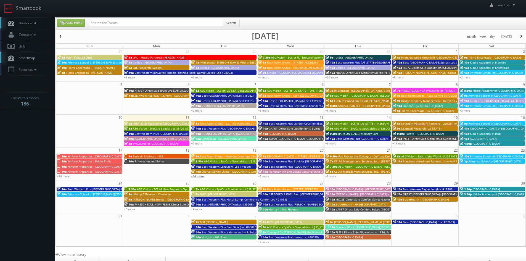
click at [198, 178] on link "+14 more" at bounding box center [197, 176] width 13 height 4
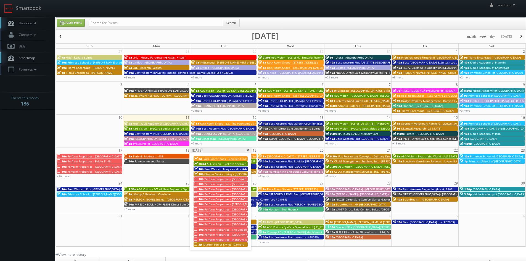
click at [236, 183] on span "Perform Properties - [GEOGRAPHIC_DATA]" at bounding box center [231, 184] width 55 height 4
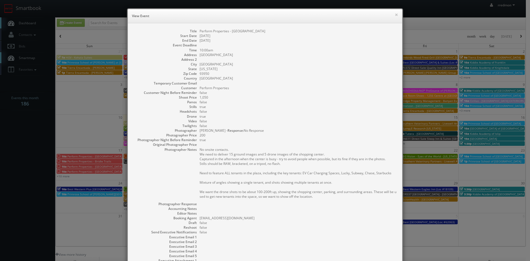
drag, startPoint x: 279, startPoint y: 31, endPoint x: 197, endPoint y: 32, distance: 82.0
click at [197, 32] on dl "Title Perform Properties - [GEOGRAPHIC_DATA] Start Date [DATE] End Date [DATE] …" at bounding box center [264, 153] width 263 height 249
click at [395, 14] on button "×" at bounding box center [396, 15] width 3 height 4
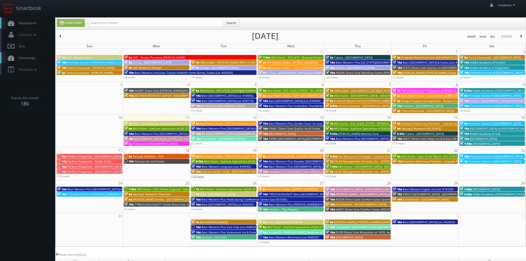
click at [201, 177] on link "+14 more" at bounding box center [197, 176] width 13 height 4
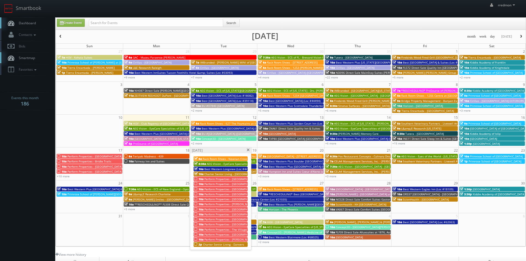
click at [232, 189] on span "Perform Properties - [GEOGRAPHIC_DATA]" at bounding box center [231, 189] width 55 height 4
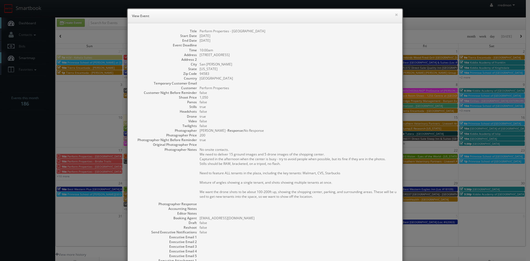
drag, startPoint x: 263, startPoint y: 30, endPoint x: 198, endPoint y: 30, distance: 65.5
click at [200, 30] on dd "Perform Properties - [GEOGRAPHIC_DATA]" at bounding box center [298, 31] width 197 height 5
click at [396, 14] on button "×" at bounding box center [396, 15] width 3 height 4
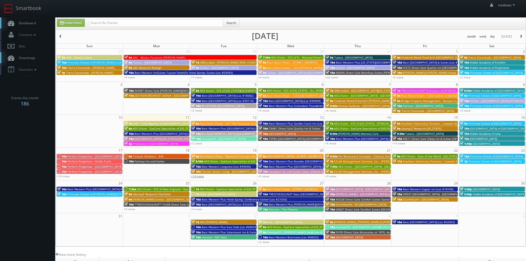
click at [201, 177] on link "+14 more" at bounding box center [197, 176] width 13 height 4
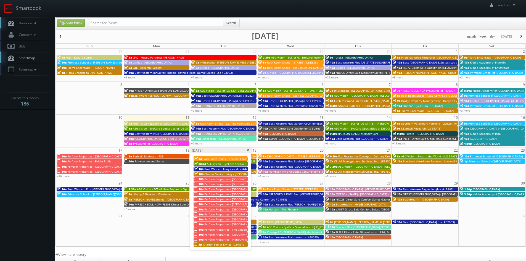
click at [228, 194] on span "Perform Properties - [GEOGRAPHIC_DATA]" at bounding box center [231, 194] width 55 height 4
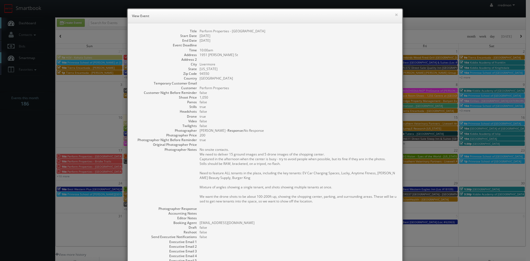
drag, startPoint x: 272, startPoint y: 30, endPoint x: 198, endPoint y: 33, distance: 74.1
click at [200, 33] on dd "Perform Properties - [GEOGRAPHIC_DATA]" at bounding box center [298, 31] width 197 height 5
click at [395, 14] on button "×" at bounding box center [396, 15] width 3 height 4
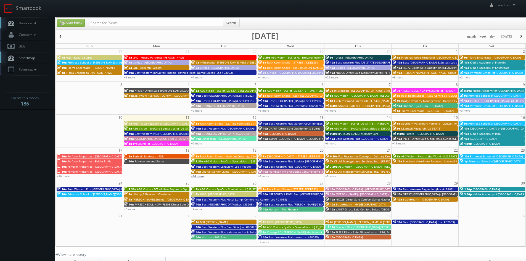
click at [199, 175] on link "+14 more" at bounding box center [197, 176] width 13 height 4
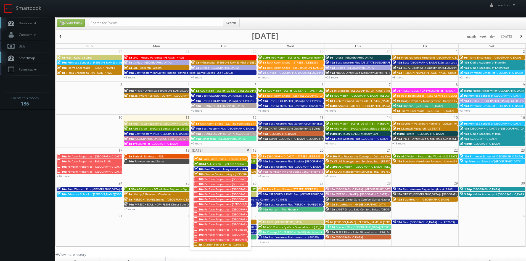
click at [228, 197] on span "Perform Properties - [GEOGRAPHIC_DATA]" at bounding box center [231, 199] width 55 height 4
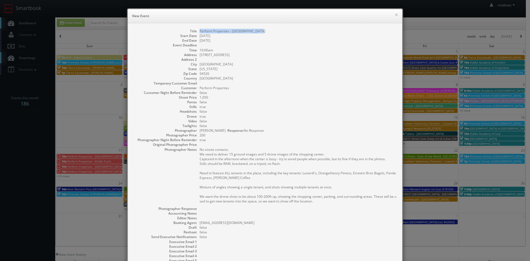
drag, startPoint x: 261, startPoint y: 32, endPoint x: 197, endPoint y: 31, distance: 63.5
click at [200, 31] on dd "Perform Properties - [GEOGRAPHIC_DATA]" at bounding box center [298, 31] width 197 height 5
click at [395, 15] on button "×" at bounding box center [396, 15] width 3 height 4
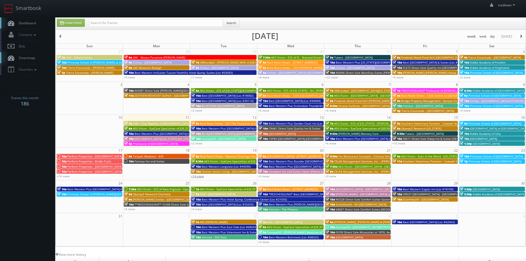
click at [203, 177] on link "+14 more" at bounding box center [197, 176] width 13 height 4
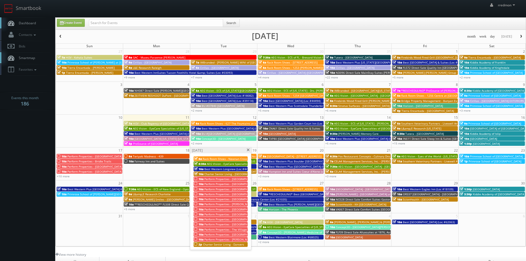
click at [231, 204] on span "Perform Properties - [PERSON_NAME][GEOGRAPHIC_DATA]" at bounding box center [242, 204] width 77 height 4
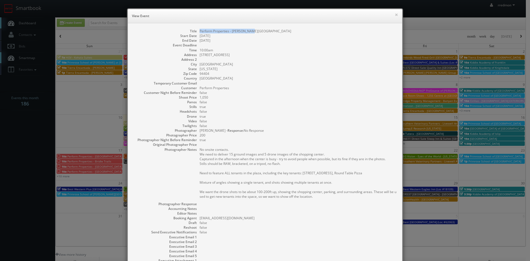
drag, startPoint x: 252, startPoint y: 31, endPoint x: 197, endPoint y: 31, distance: 54.7
click at [197, 31] on dl "Title Perform Properties - [PERSON_NAME][GEOGRAPHIC_DATA] Start Date [DATE] End…" at bounding box center [264, 153] width 263 height 249
click at [395, 15] on button "×" at bounding box center [396, 15] width 3 height 4
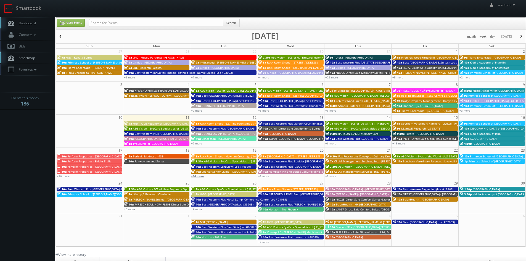
click at [198, 176] on link "+14 more" at bounding box center [197, 176] width 13 height 4
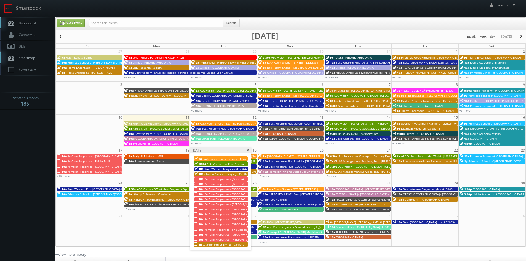
click at [230, 208] on span "Perform Properties - [GEOGRAPHIC_DATA]" at bounding box center [231, 209] width 55 height 4
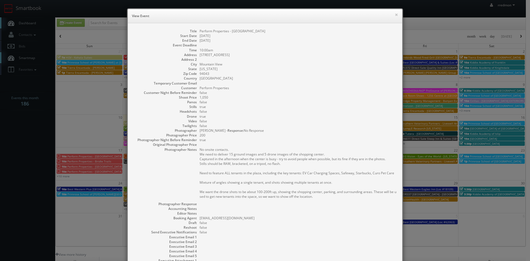
drag, startPoint x: 278, startPoint y: 31, endPoint x: 197, endPoint y: 31, distance: 81.2
click at [197, 31] on dl "Title Perform Properties - [GEOGRAPHIC_DATA] Start Date [DATE] End Date [DATE] …" at bounding box center [264, 153] width 263 height 249
click at [395, 15] on button "×" at bounding box center [396, 15] width 3 height 4
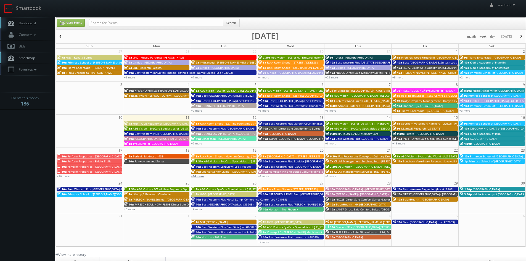
click at [202, 176] on link "+14 more" at bounding box center [197, 176] width 13 height 4
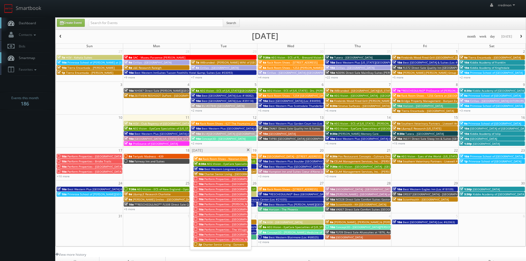
click at [229, 214] on span "Perform Properties - [GEOGRAPHIC_DATA]" at bounding box center [231, 214] width 55 height 4
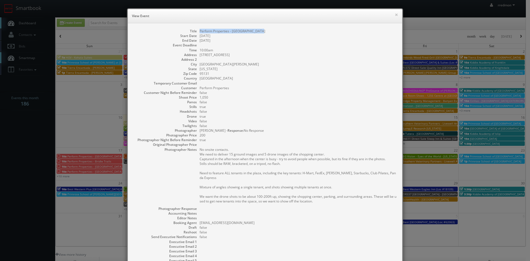
drag, startPoint x: 263, startPoint y: 30, endPoint x: 198, endPoint y: 31, distance: 65.7
click at [200, 31] on dd "Perform Properties - [GEOGRAPHIC_DATA]" at bounding box center [298, 31] width 197 height 5
click at [395, 14] on button "×" at bounding box center [396, 15] width 3 height 4
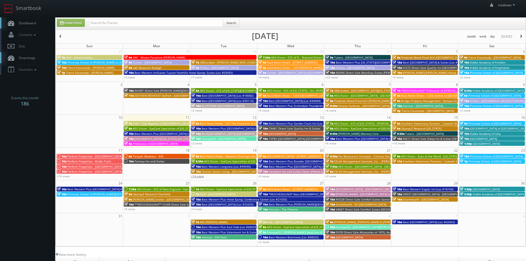
click at [202, 177] on link "+14 more" at bounding box center [197, 176] width 13 height 4
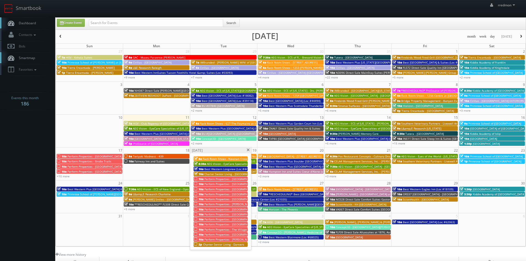
click at [227, 219] on span "Perform Properties - [GEOGRAPHIC_DATA]" at bounding box center [231, 219] width 55 height 4
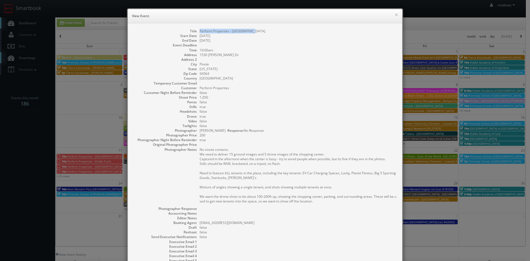
drag, startPoint x: 256, startPoint y: 32, endPoint x: 197, endPoint y: 32, distance: 59.4
click at [197, 32] on dl "Title Perform Properties - [GEOGRAPHIC_DATA] Start Date [DATE] End Date [DATE] …" at bounding box center [264, 155] width 263 height 253
click at [395, 16] on button "×" at bounding box center [396, 15] width 3 height 4
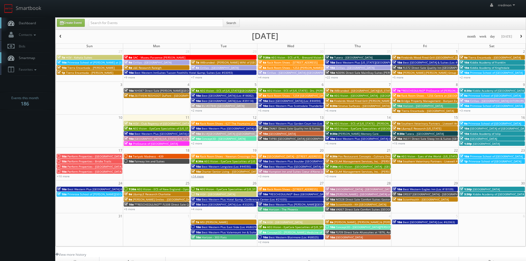
click at [202, 177] on link "+14 more" at bounding box center [197, 176] width 13 height 4
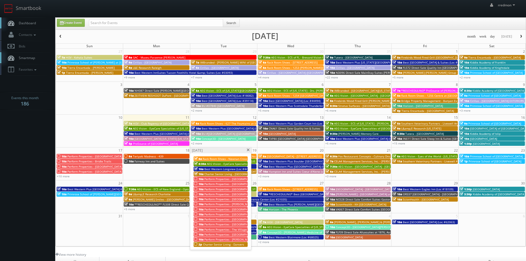
click at [233, 223] on span "Perform Properties - [GEOGRAPHIC_DATA][PERSON_NAME]" at bounding box center [242, 224] width 77 height 4
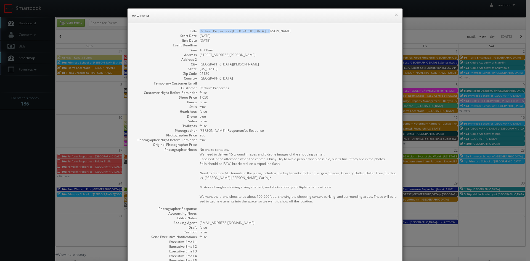
drag, startPoint x: 267, startPoint y: 31, endPoint x: 198, endPoint y: 32, distance: 68.8
click at [200, 32] on dd "Perform Properties - [GEOGRAPHIC_DATA][PERSON_NAME]" at bounding box center [298, 31] width 197 height 5
click at [395, 16] on button "×" at bounding box center [396, 15] width 3 height 4
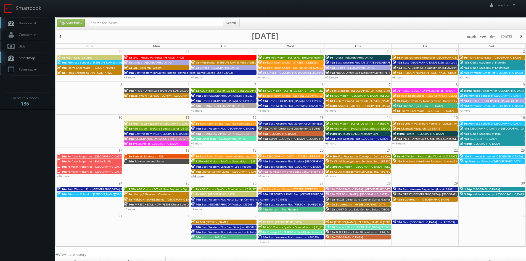
click at [199, 176] on link "+14 more" at bounding box center [197, 176] width 13 height 4
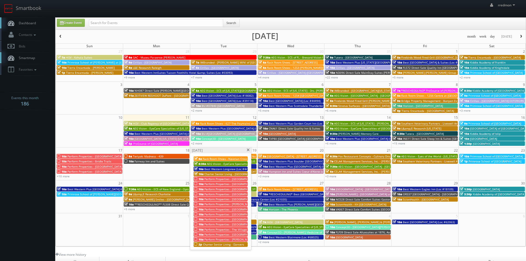
click at [237, 229] on span "Perform Properties - The Village at [GEOGRAPHIC_DATA]" at bounding box center [241, 230] width 74 height 4
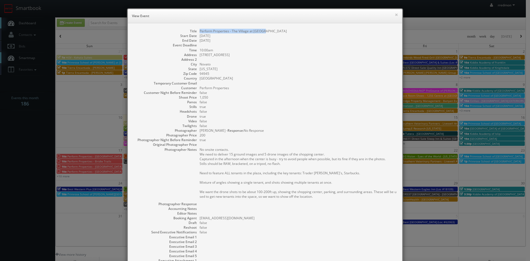
drag, startPoint x: 272, startPoint y: 30, endPoint x: 198, endPoint y: 31, distance: 74.3
click at [200, 31] on dd "Perform Properties - The Village at [GEOGRAPHIC_DATA]" at bounding box center [298, 31] width 197 height 5
click at [395, 15] on button "×" at bounding box center [396, 15] width 3 height 4
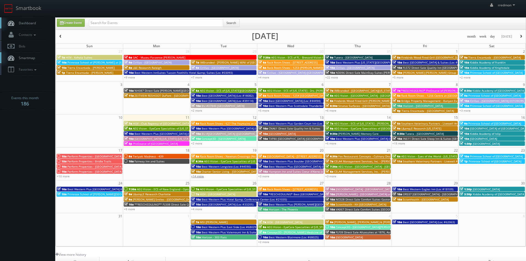
click at [202, 177] on link "+14 more" at bounding box center [197, 176] width 13 height 4
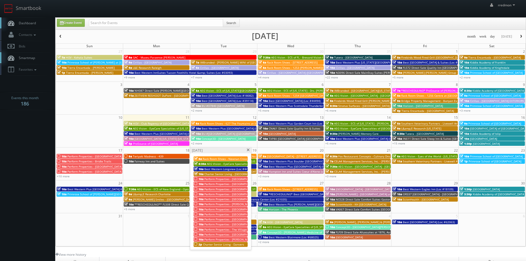
click at [228, 234] on span "Perform Properties - [GEOGRAPHIC_DATA]" at bounding box center [231, 235] width 55 height 4
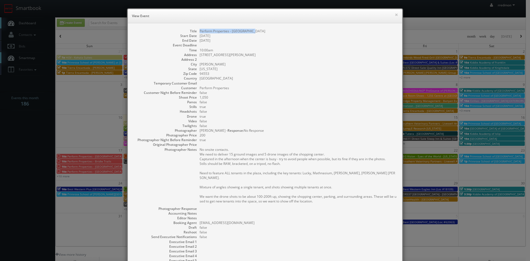
drag, startPoint x: 258, startPoint y: 32, endPoint x: 198, endPoint y: 33, distance: 59.9
click at [200, 33] on dd "Perform Properties - [GEOGRAPHIC_DATA]" at bounding box center [298, 31] width 197 height 5
click at [395, 15] on button "×" at bounding box center [396, 15] width 3 height 4
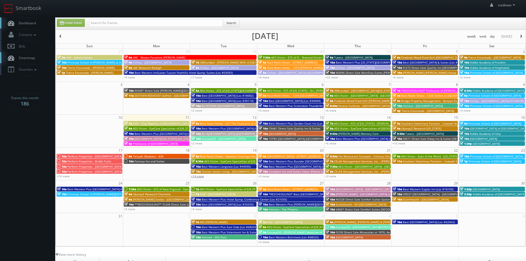
click at [199, 175] on link "+14 more" at bounding box center [197, 176] width 13 height 4
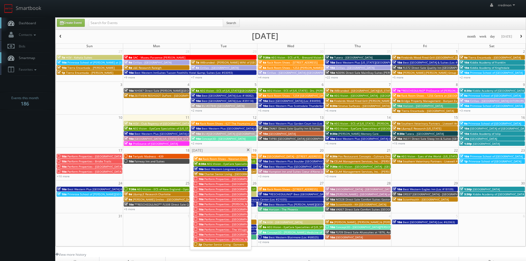
click at [234, 239] on span "Perform Properties - [PERSON_NAME]" at bounding box center [228, 240] width 49 height 4
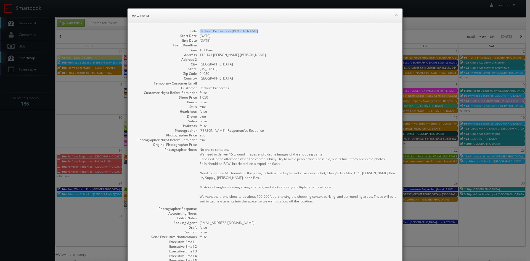
drag, startPoint x: 260, startPoint y: 30, endPoint x: 198, endPoint y: 32, distance: 62.4
click at [200, 32] on dd "Perform Properties - [PERSON_NAME]" at bounding box center [298, 31] width 197 height 5
click at [396, 15] on button "×" at bounding box center [396, 15] width 3 height 4
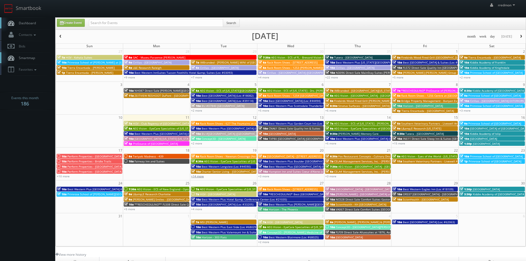
click at [202, 176] on link "+14 more" at bounding box center [197, 176] width 13 height 4
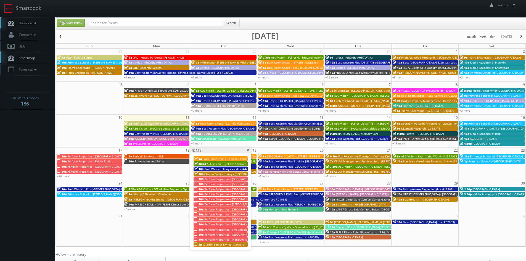
click at [231, 244] on span "Charter Senior Living - Danvers" at bounding box center [223, 244] width 41 height 4
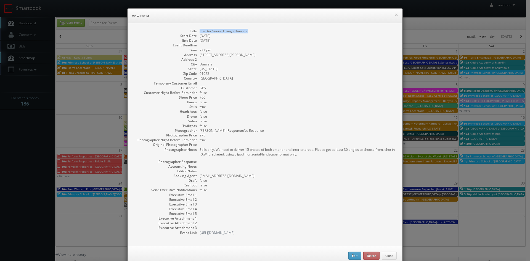
drag, startPoint x: 247, startPoint y: 32, endPoint x: 198, endPoint y: 31, distance: 48.9
click at [200, 31] on dd "Charter Senior Living - Danvers" at bounding box center [298, 31] width 197 height 5
click at [396, 15] on button "×" at bounding box center [396, 15] width 3 height 4
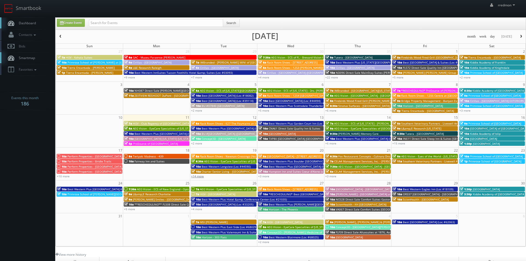
click at [201, 177] on link "+14 more" at bounding box center [197, 176] width 13 height 4
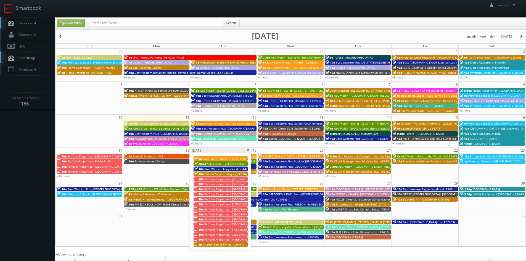
click at [248, 150] on span at bounding box center [248, 150] width 4 height 3
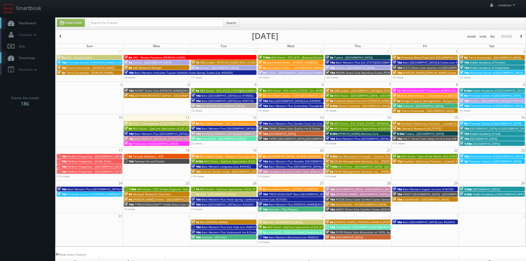
click at [295, 156] on span "[GEOGRAPHIC_DATA] - [STREET_ADDRESS]" at bounding box center [294, 156] width 54 height 4
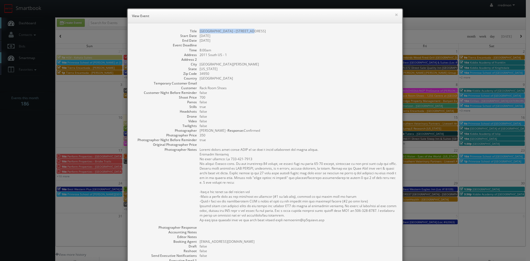
drag, startPoint x: 253, startPoint y: 31, endPoint x: 197, endPoint y: 33, distance: 55.8
click at [200, 33] on dd "[GEOGRAPHIC_DATA] - [STREET_ADDRESS]" at bounding box center [298, 31] width 197 height 5
click at [395, 15] on button "×" at bounding box center [396, 15] width 3 height 4
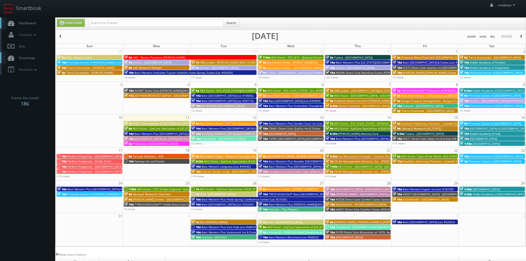
click at [297, 160] on span "Best Western Plus Boulder [GEOGRAPHIC_DATA] (Loc #06179)" at bounding box center [309, 161] width 81 height 4
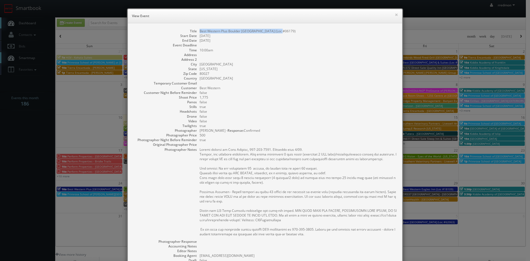
drag, startPoint x: 275, startPoint y: 30, endPoint x: 197, endPoint y: 33, distance: 77.9
click at [197, 33] on dl "Title Best Western Plus Boulder [GEOGRAPHIC_DATA] (Loc #06179) Start Date [DATE…" at bounding box center [264, 172] width 263 height 286
click at [395, 15] on button "×" at bounding box center [396, 15] width 3 height 4
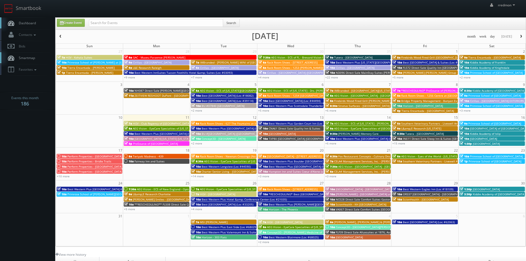
click at [294, 165] on span "Best Western Plus [GEOGRAPHIC_DATA] (Loc #11187)" at bounding box center [304, 167] width 70 height 4
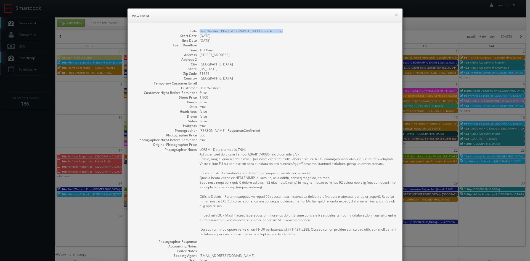
drag, startPoint x: 280, startPoint y: 31, endPoint x: 198, endPoint y: 33, distance: 82.1
click at [200, 33] on dd "Best Western Plus [GEOGRAPHIC_DATA] (Loc #11187)" at bounding box center [298, 31] width 197 height 5
click at [395, 15] on button "×" at bounding box center [396, 15] width 3 height 4
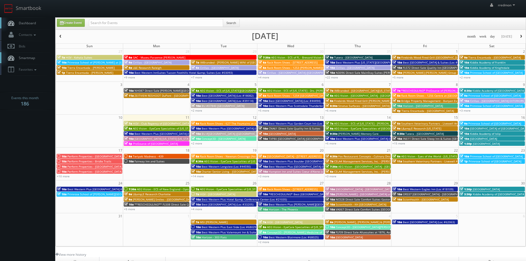
click at [301, 172] on span "Hampton Inn and Suites Coeur d'Alene (second shoot)" at bounding box center [305, 172] width 72 height 4
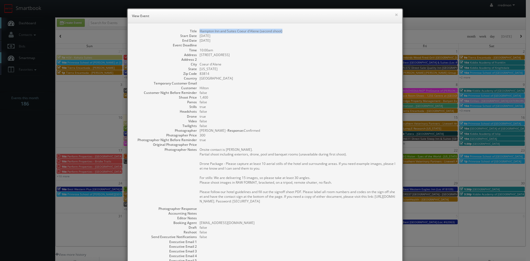
drag, startPoint x: 287, startPoint y: 31, endPoint x: 198, endPoint y: 31, distance: 89.5
click at [200, 31] on dd "Hampton Inn and Suites Coeur d'Alene (second shoot)" at bounding box center [298, 31] width 197 height 5
click at [395, 14] on button "×" at bounding box center [396, 15] width 3 height 4
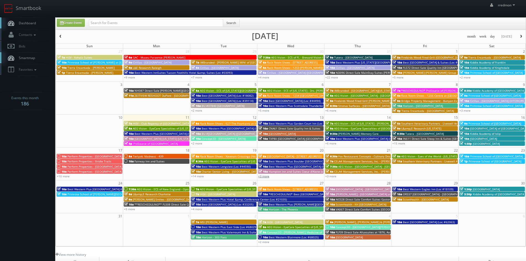
click at [266, 176] on link "+3 more" at bounding box center [263, 176] width 11 height 4
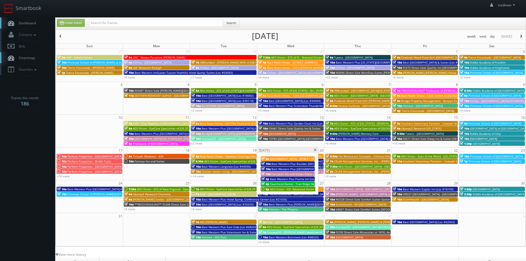
click at [278, 179] on span "Best Western Plus Prairie Inn (Loc #38166)" at bounding box center [298, 179] width 57 height 4
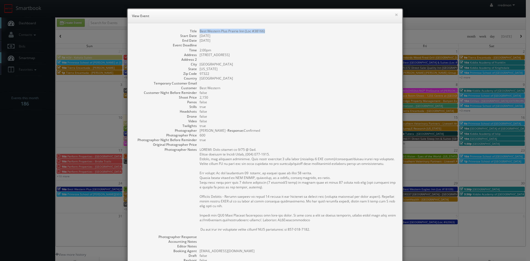
drag, startPoint x: 271, startPoint y: 31, endPoint x: 197, endPoint y: 31, distance: 74.3
click at [197, 31] on dl "Title Best Western Plus Prairie Inn (Loc #38166) Start Date [DATE] End Date [DA…" at bounding box center [264, 169] width 263 height 281
click at [395, 15] on button "×" at bounding box center [396, 15] width 3 height 4
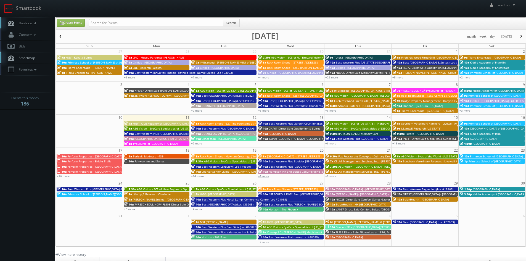
click at [263, 176] on link "+3 more" at bounding box center [263, 176] width 11 height 4
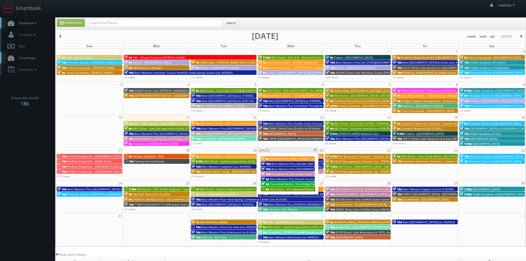
click at [283, 184] on span "Heartland Dental - Trail Ridge Dental Care" at bounding box center [298, 184] width 57 height 4
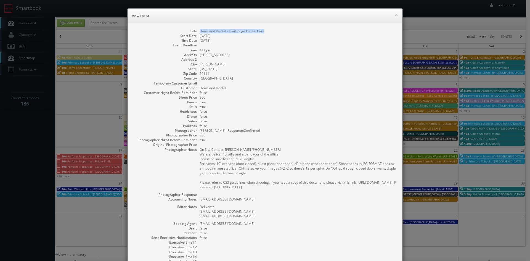
drag, startPoint x: 265, startPoint y: 31, endPoint x: 198, endPoint y: 31, distance: 67.1
click at [200, 31] on dd "Heartland Dental - Trail Ridge Dental Care" at bounding box center [298, 31] width 197 height 5
click at [395, 15] on button "×" at bounding box center [396, 15] width 3 height 4
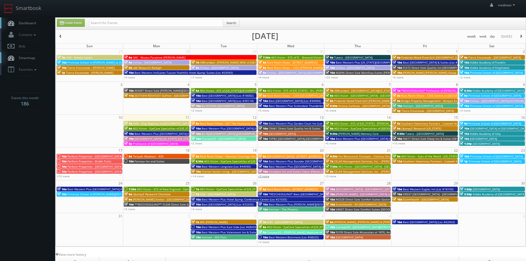
click at [265, 177] on link "+3 more" at bounding box center [263, 176] width 11 height 4
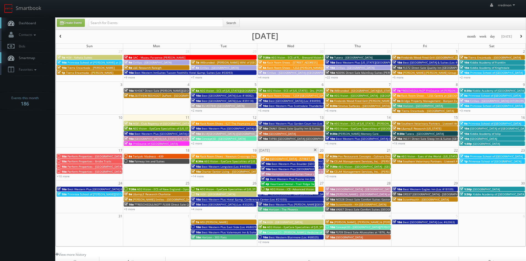
click at [285, 187] on span "AEG Vision - ICE- Advanced Vision Center" at bounding box center [297, 189] width 54 height 4
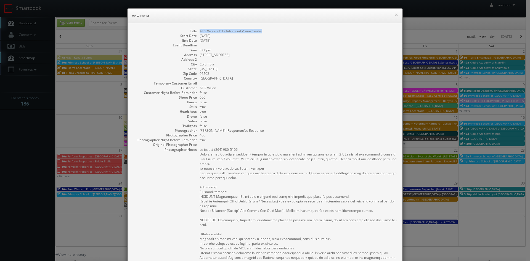
drag, startPoint x: 265, startPoint y: 32, endPoint x: 198, endPoint y: 31, distance: 67.1
click at [200, 31] on dd "AEG Vision - ICE- Advanced Vision Center" at bounding box center [298, 31] width 197 height 5
click at [395, 15] on button "×" at bounding box center [396, 15] width 3 height 4
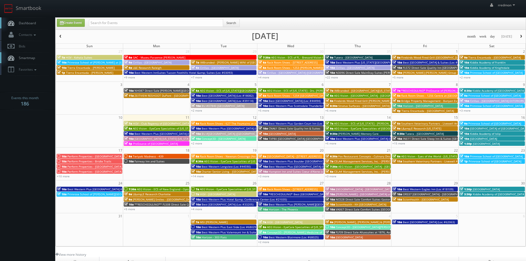
click at [353, 155] on span "Fox Restaurant Concepts - Culinary Dropout" at bounding box center [367, 156] width 58 height 4
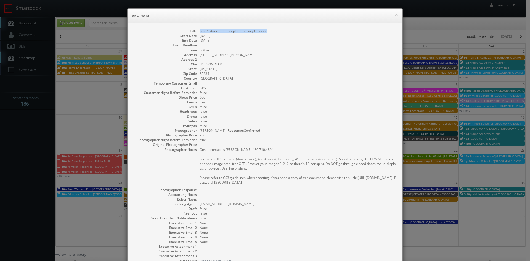
drag, startPoint x: 267, startPoint y: 31, endPoint x: 198, endPoint y: 30, distance: 69.3
click at [200, 30] on dd "Fox Restaurant Concepts - Culinary Dropout" at bounding box center [298, 31] width 197 height 5
click at [395, 15] on button "×" at bounding box center [396, 15] width 3 height 4
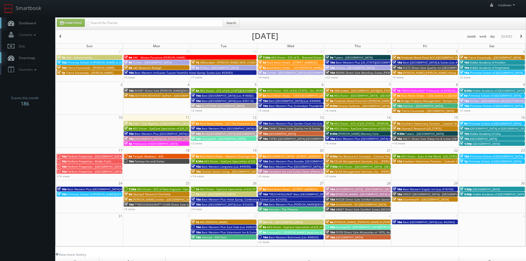
click at [365, 161] on span "CELA4 Management Services, Inc. - [PERSON_NAME] Hyundai" at bounding box center [374, 161] width 81 height 4
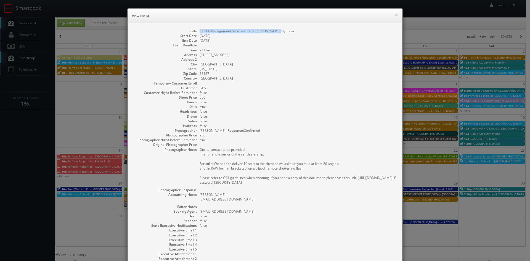
drag, startPoint x: 282, startPoint y: 30, endPoint x: 198, endPoint y: 31, distance: 84.2
click at [200, 31] on dd "CELA4 Management Services, Inc. - [PERSON_NAME] Hyundai" at bounding box center [298, 31] width 197 height 5
click at [395, 14] on button "×" at bounding box center [396, 15] width 3 height 4
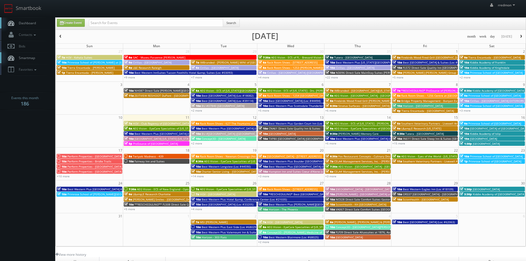
click at [354, 166] on span "AEG Vision - [GEOGRAPHIC_DATA] - [GEOGRAPHIC_DATA]" at bounding box center [374, 167] width 73 height 4
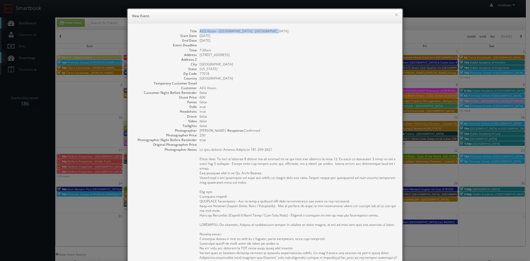
drag, startPoint x: 273, startPoint y: 29, endPoint x: 198, endPoint y: 30, distance: 75.1
click at [200, 30] on dd "AEG Vision - [GEOGRAPHIC_DATA] - [GEOGRAPHIC_DATA]" at bounding box center [298, 31] width 197 height 5
click at [396, 15] on button "×" at bounding box center [396, 15] width 3 height 4
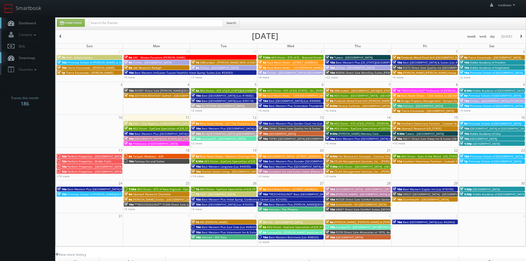
click at [339, 172] on span "CELA4 Management Services, Inc. - [PERSON_NAME] Genesis" at bounding box center [374, 172] width 80 height 4
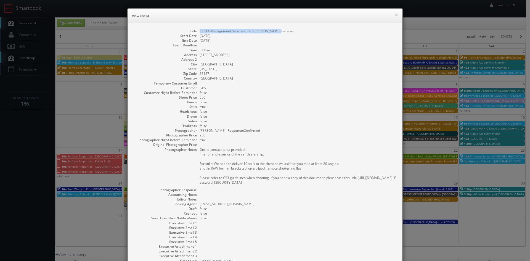
drag, startPoint x: 279, startPoint y: 30, endPoint x: 198, endPoint y: 32, distance: 80.7
click at [200, 32] on dd "CELA4 Management Services, Inc. - [PERSON_NAME] Genesis" at bounding box center [298, 31] width 197 height 5
click at [395, 16] on button "×" at bounding box center [396, 15] width 3 height 4
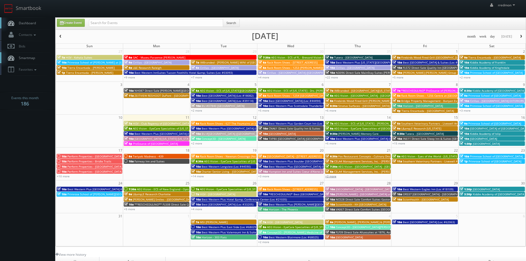
click at [334, 177] on link "+3 more" at bounding box center [330, 176] width 11 height 4
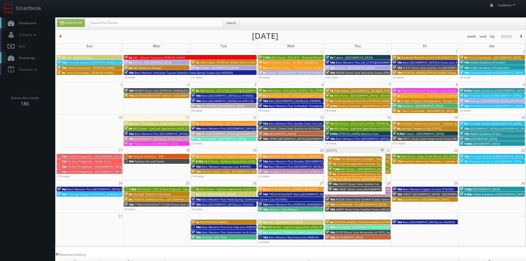
click at [348, 178] on span "Rack Room Shoes - [GEOGRAPHIC_DATA] (No Rush)" at bounding box center [370, 179] width 66 height 4
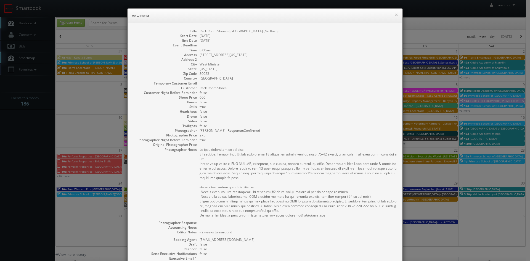
drag, startPoint x: 286, startPoint y: 31, endPoint x: 196, endPoint y: 32, distance: 90.6
click at [196, 32] on dl "Title Rack Room Shoes - [GEOGRAPHIC_DATA] (No Rush) Start Date [DATE] End Date …" at bounding box center [264, 164] width 263 height 270
click at [395, 15] on button "×" at bounding box center [396, 15] width 3 height 4
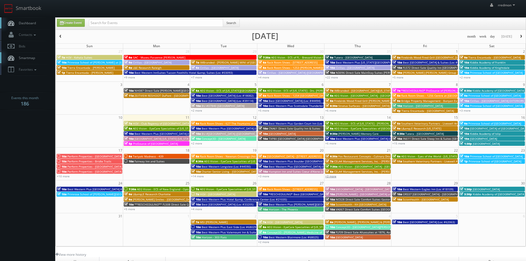
click at [333, 175] on link "+3 more" at bounding box center [330, 176] width 11 height 4
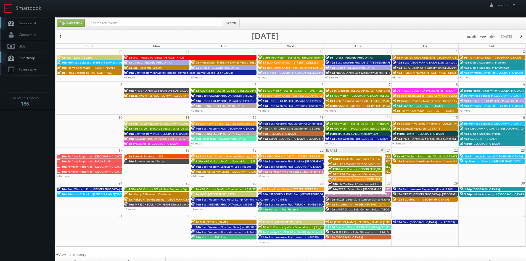
click at [355, 182] on span "CN257 Direct Sale Comfort Inn" at bounding box center [359, 184] width 41 height 4
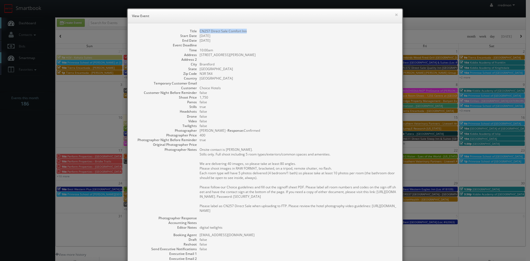
drag, startPoint x: 253, startPoint y: 31, endPoint x: 198, endPoint y: 31, distance: 54.7
click at [200, 31] on dd "CN257 Direct Sale Comfort Inn" at bounding box center [298, 31] width 197 height 5
click at [395, 15] on button "×" at bounding box center [396, 15] width 3 height 4
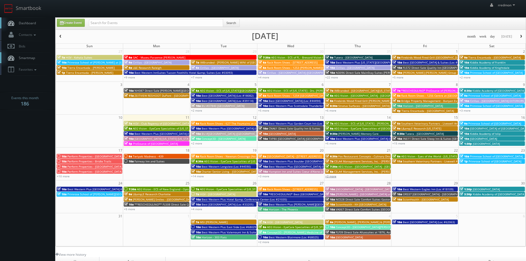
click at [335, 176] on link "+3 more" at bounding box center [330, 176] width 11 height 4
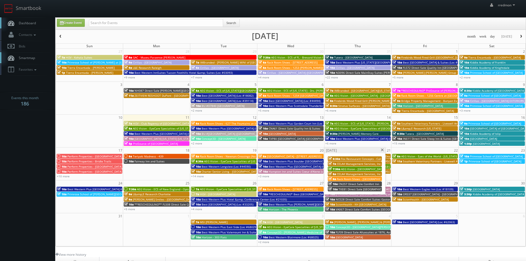
click at [351, 189] on span "TXE81 Direct Sale [GEOGRAPHIC_DATA] [GEOGRAPHIC_DATA]" at bounding box center [379, 189] width 80 height 4
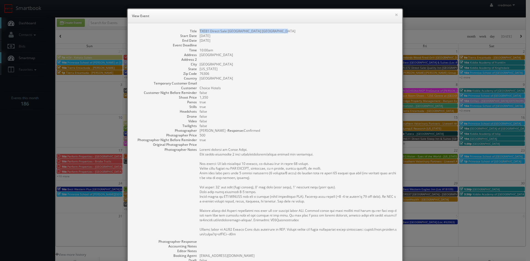
drag, startPoint x: 280, startPoint y: 29, endPoint x: 198, endPoint y: 33, distance: 81.9
click at [200, 33] on dd "TXE81 Direct Sale [GEOGRAPHIC_DATA] [GEOGRAPHIC_DATA]" at bounding box center [298, 31] width 197 height 5
click at [395, 14] on button "×" at bounding box center [396, 15] width 3 height 4
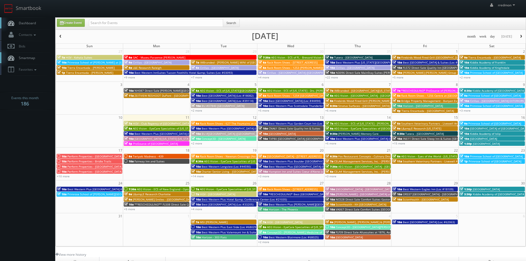
click at [425, 155] on span "AEG Vision - Eyes of the World - [US_STATE][GEOGRAPHIC_DATA]" at bounding box center [443, 156] width 84 height 4
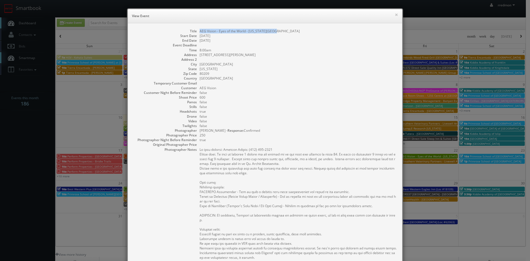
drag, startPoint x: 277, startPoint y: 32, endPoint x: 198, endPoint y: 31, distance: 79.0
click at [200, 31] on dd "AEG Vision - Eyes of the World - [US_STATE][GEOGRAPHIC_DATA]" at bounding box center [298, 31] width 197 height 5
click at [395, 16] on button "×" at bounding box center [396, 15] width 3 height 4
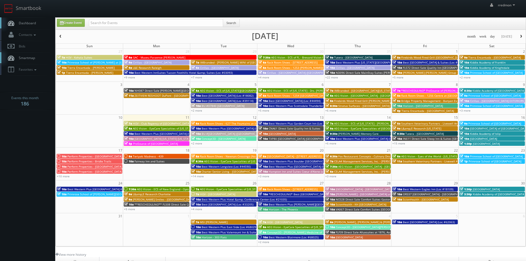
click at [415, 163] on span "Southern Veterinary Partners - Livewell Animal Urgent Care of Goodyear" at bounding box center [451, 161] width 96 height 4
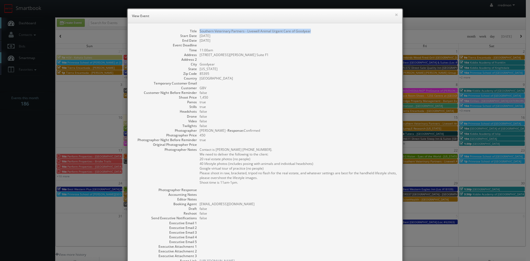
drag, startPoint x: 312, startPoint y: 30, endPoint x: 196, endPoint y: 32, distance: 115.8
click at [196, 32] on dl "Title Southern Veterinary Partners - Livewell Animal Urgent Care of Goodyear St…" at bounding box center [264, 146] width 263 height 234
click at [395, 15] on button "×" at bounding box center [396, 15] width 3 height 4
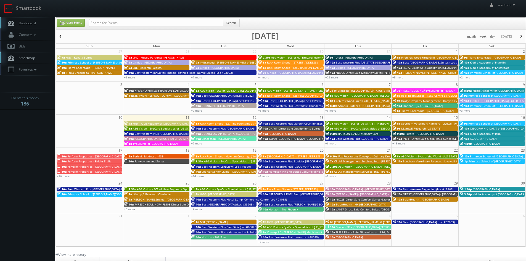
click at [475, 156] on span "Primrose School of [GEOGRAPHIC_DATA]" at bounding box center [496, 156] width 53 height 4
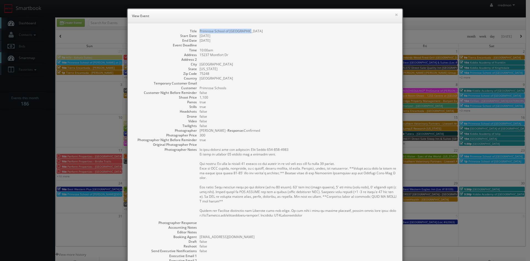
drag, startPoint x: 259, startPoint y: 29, endPoint x: 197, endPoint y: 31, distance: 62.7
click at [197, 31] on dl "Title Primrose School of [GEOGRAPHIC_DATA] Start Date [DATE] End Date [DATE] Ev…" at bounding box center [264, 162] width 263 height 267
click at [395, 15] on button "×" at bounding box center [396, 15] width 3 height 4
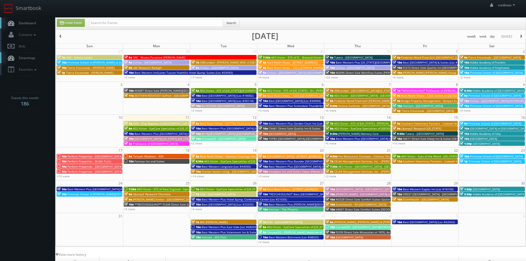
click at [490, 161] on span "Primrose School of [GEOGRAPHIC_DATA]" at bounding box center [495, 161] width 53 height 4
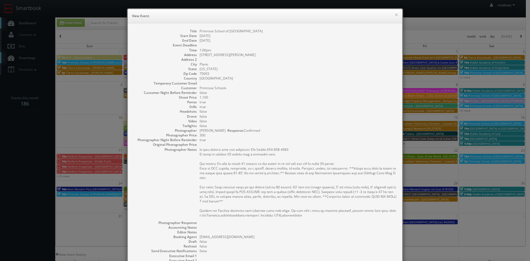
drag, startPoint x: 269, startPoint y: 31, endPoint x: 198, endPoint y: 30, distance: 70.7
click at [200, 30] on dd "Primrose School of [GEOGRAPHIC_DATA]" at bounding box center [298, 31] width 197 height 5
click at [395, 15] on button "×" at bounding box center [396, 15] width 3 height 4
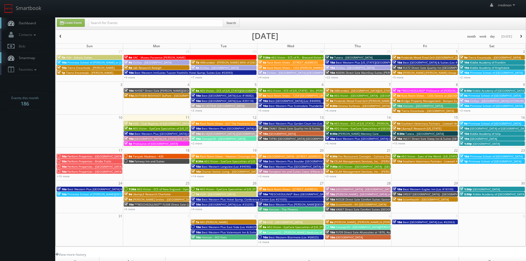
click at [95, 189] on span "Best Western Plus [GEOGRAPHIC_DATA] & Suites (Loc #45093)" at bounding box center [108, 189] width 82 height 4
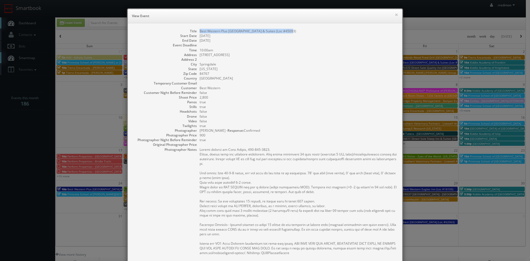
drag, startPoint x: 290, startPoint y: 32, endPoint x: 204, endPoint y: 31, distance: 85.9
click at [197, 33] on dl "Title Best Western Plus Zion Canyon Inn & Suites (Loc #45093) Start Date [DATE]…" at bounding box center [264, 188] width 263 height 319
click at [395, 16] on button "×" at bounding box center [396, 15] width 3 height 4
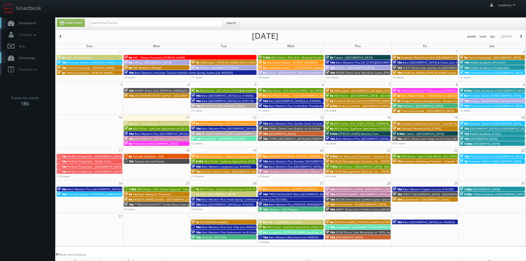
click at [102, 193] on span "Primrose School of [PERSON_NAME][GEOGRAPHIC_DATA]" at bounding box center [104, 194] width 75 height 4
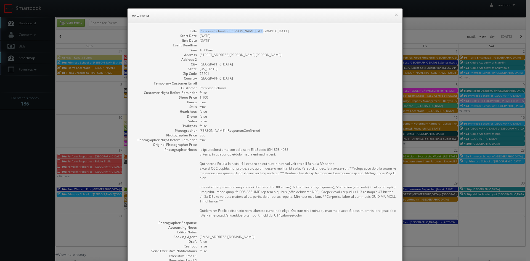
drag, startPoint x: 262, startPoint y: 31, endPoint x: 198, endPoint y: 33, distance: 63.8
click at [200, 33] on dd "Primrose School of [PERSON_NAME][GEOGRAPHIC_DATA]" at bounding box center [298, 31] width 197 height 5
